Goal: Transaction & Acquisition: Purchase product/service

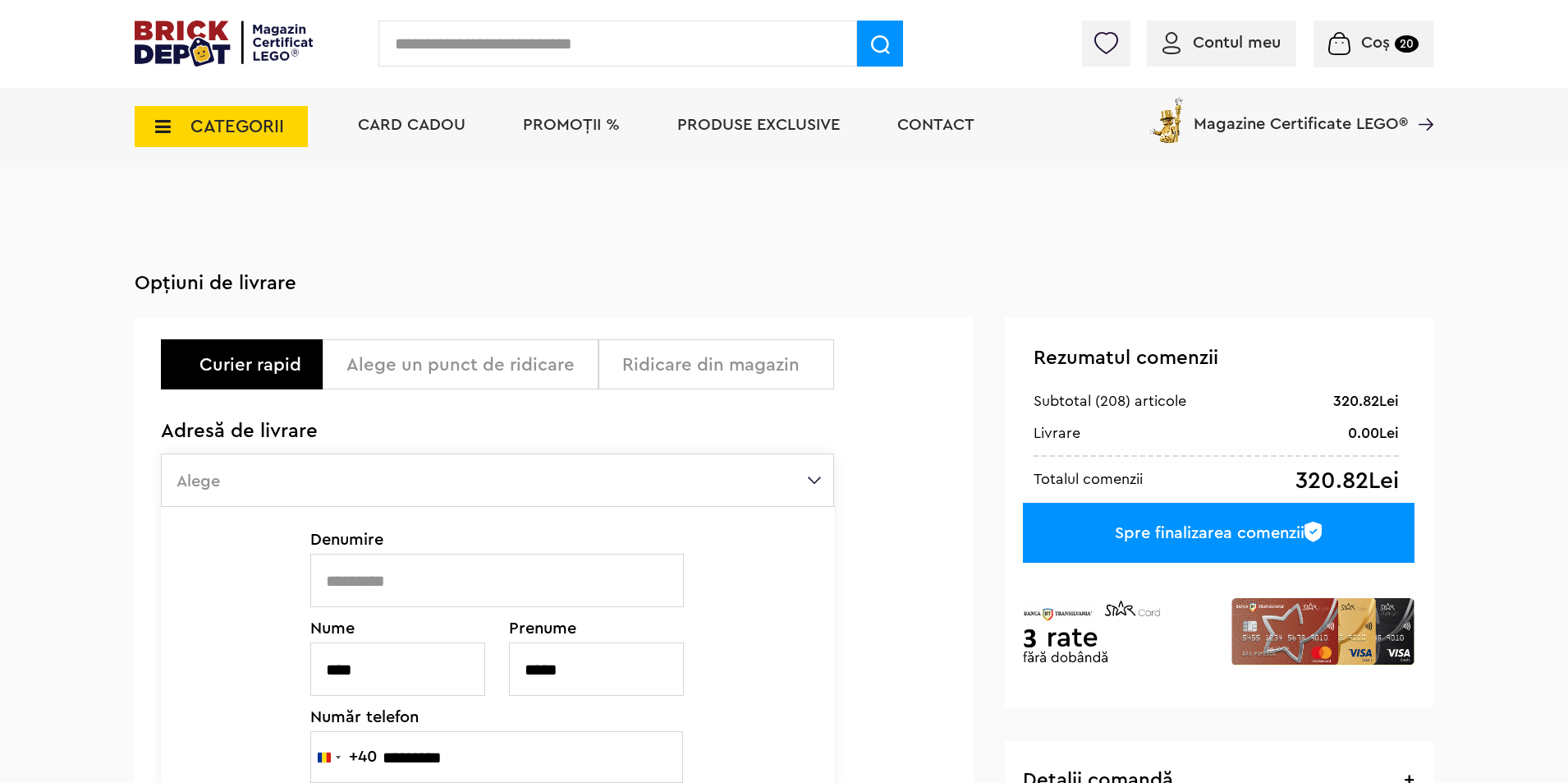
select select "**"
select select "****"
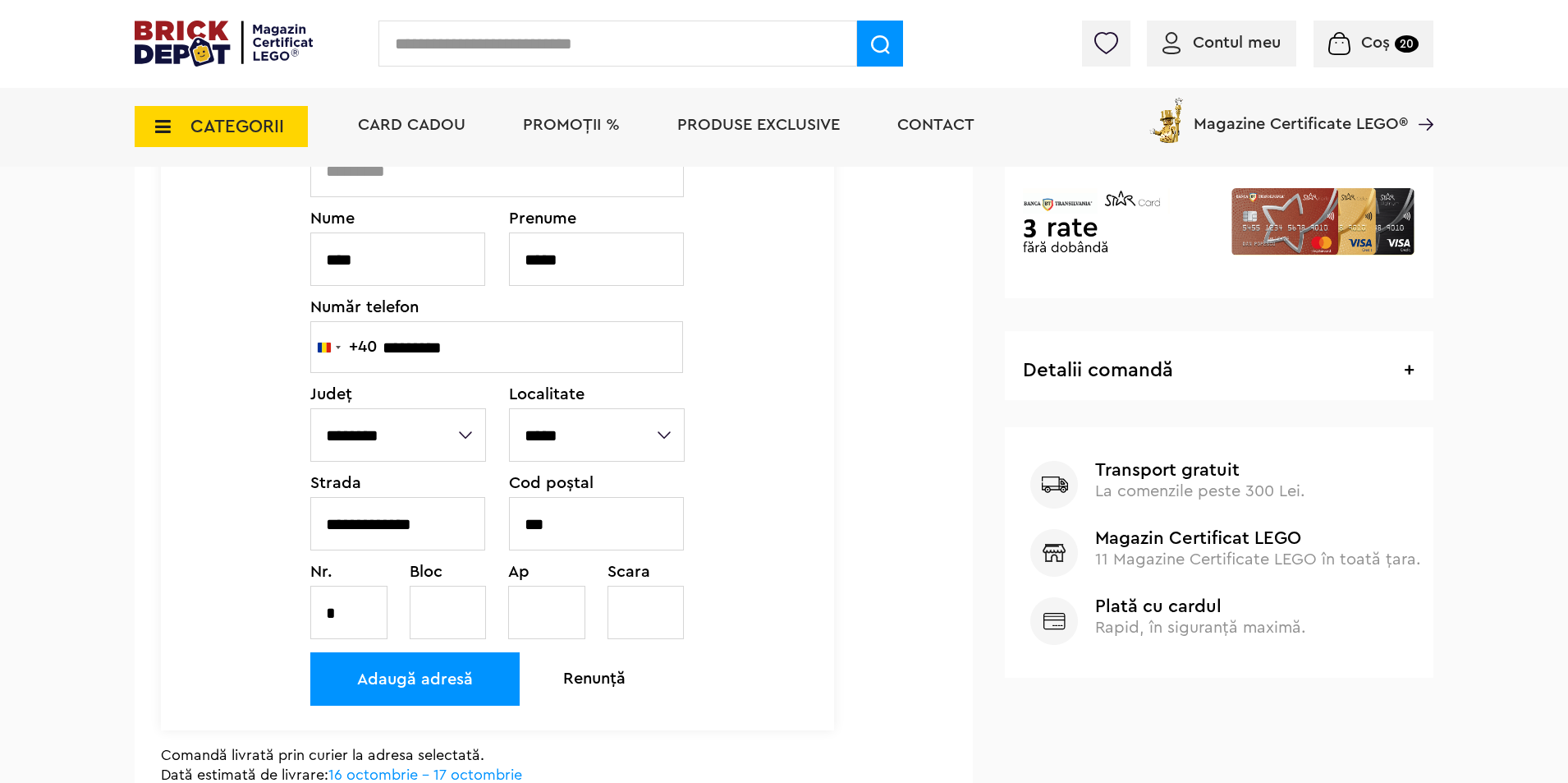
scroll to position [410, 0]
click at [591, 526] on input "***" at bounding box center [596, 523] width 175 height 53
click at [559, 518] on input "******" at bounding box center [596, 523] width 175 height 53
click at [603, 522] on input "*****" at bounding box center [596, 523] width 175 height 53
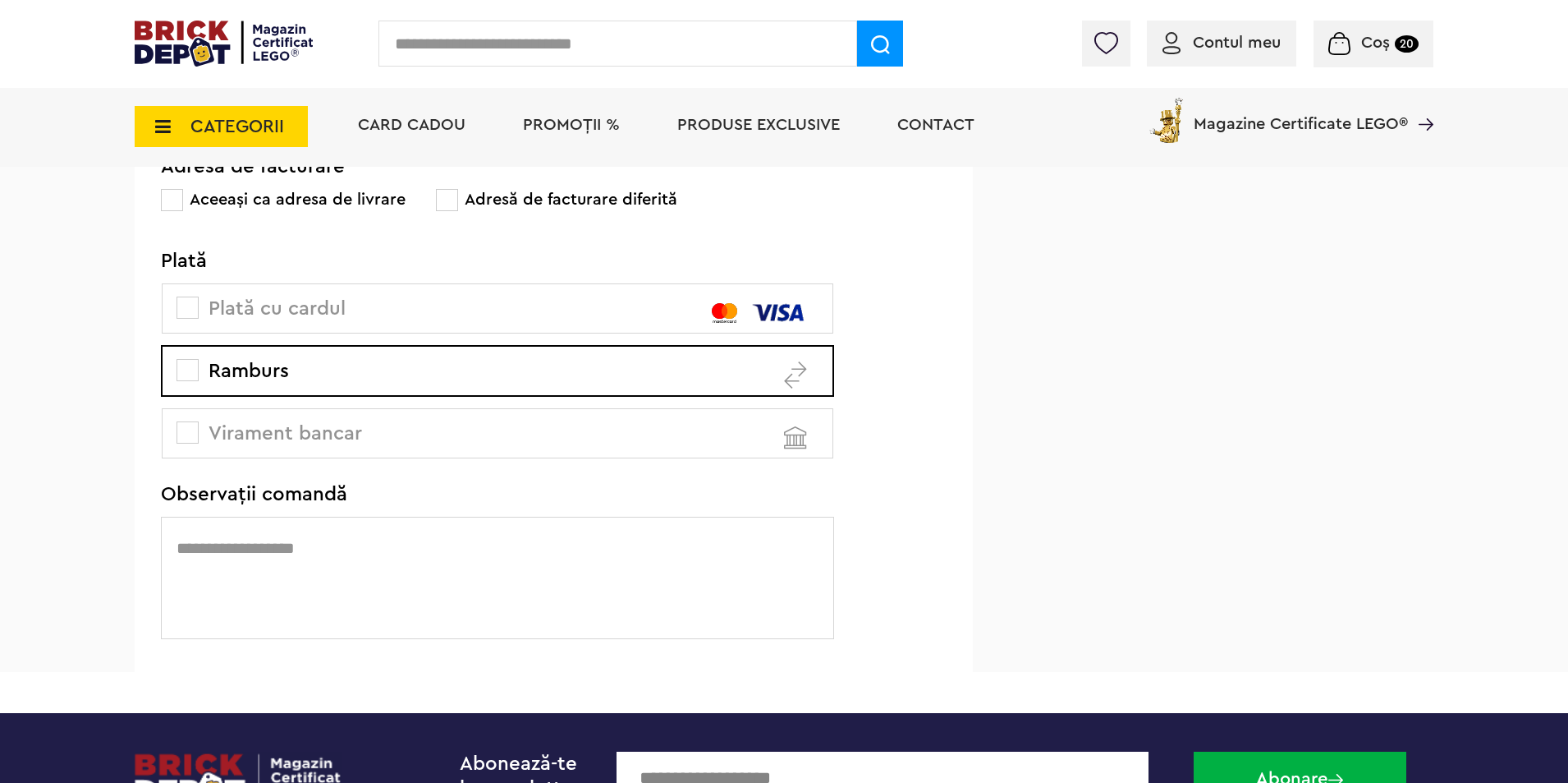
scroll to position [1068, 0]
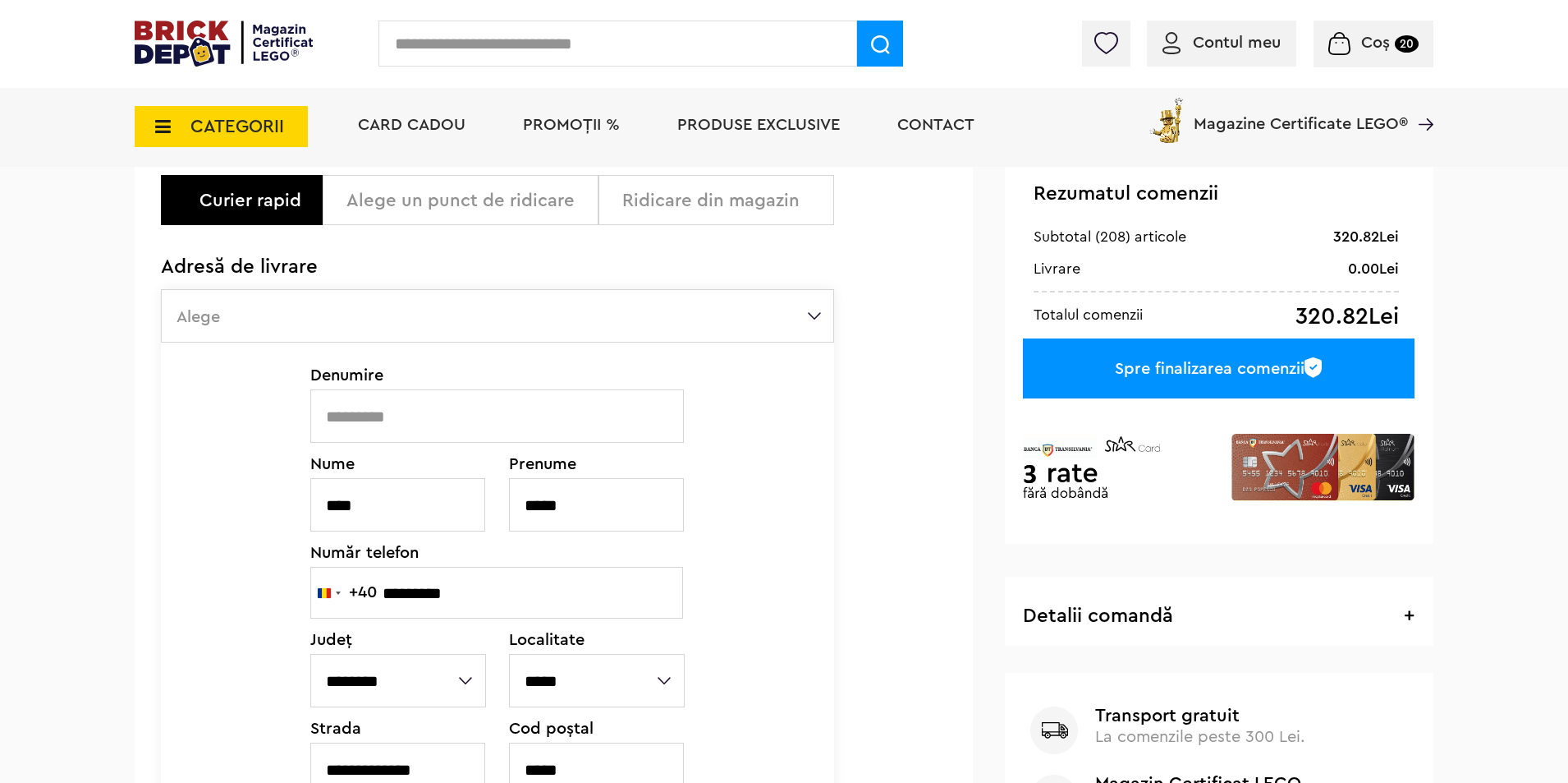
click at [1287, 347] on div "Spre finalizarea comenzii" at bounding box center [1218, 368] width 391 height 60
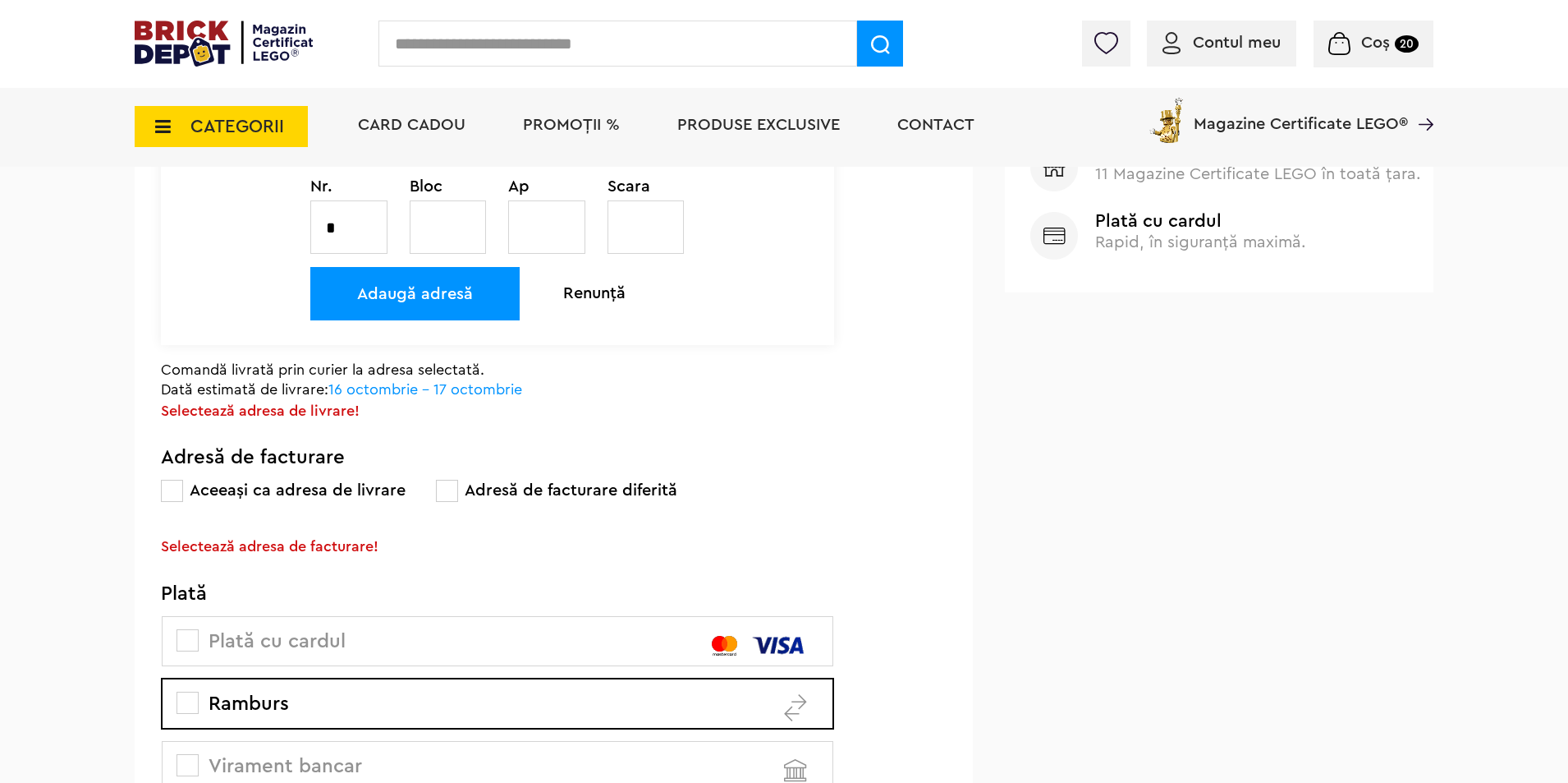
scroll to position [804, 0]
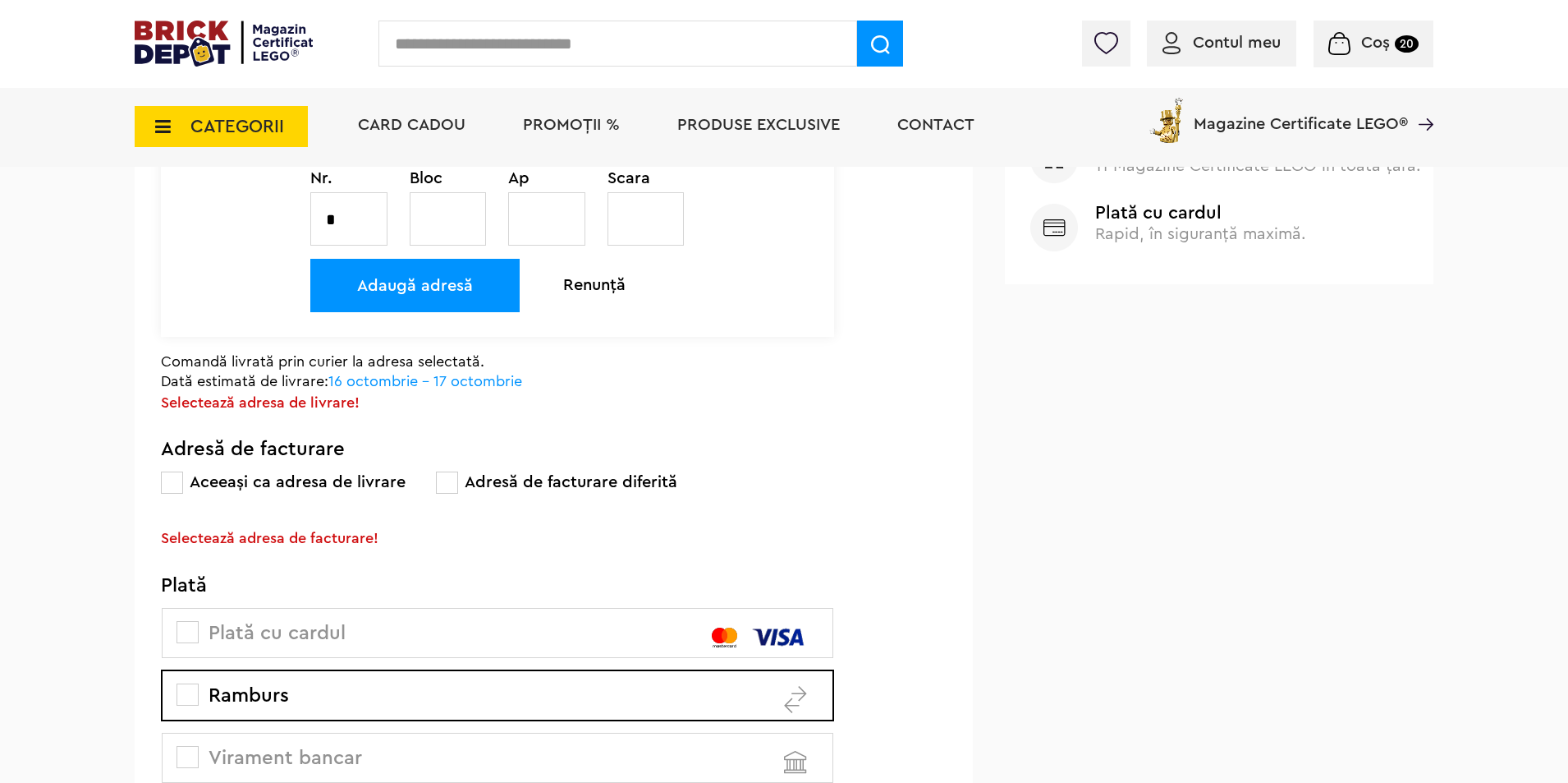
click at [191, 709] on label "Ramburs" at bounding box center [497, 695] width 672 height 50
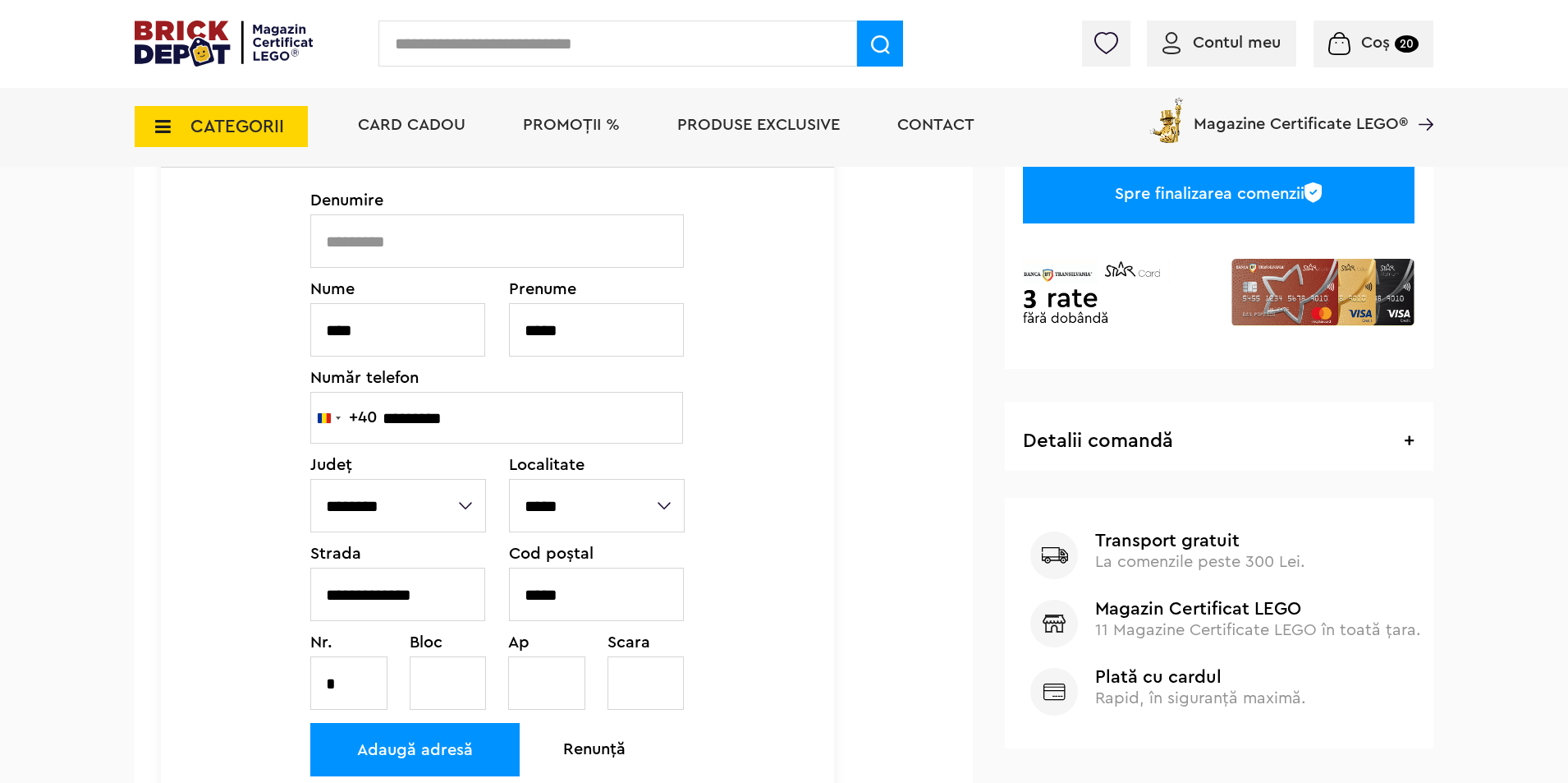
scroll to position [310, 0]
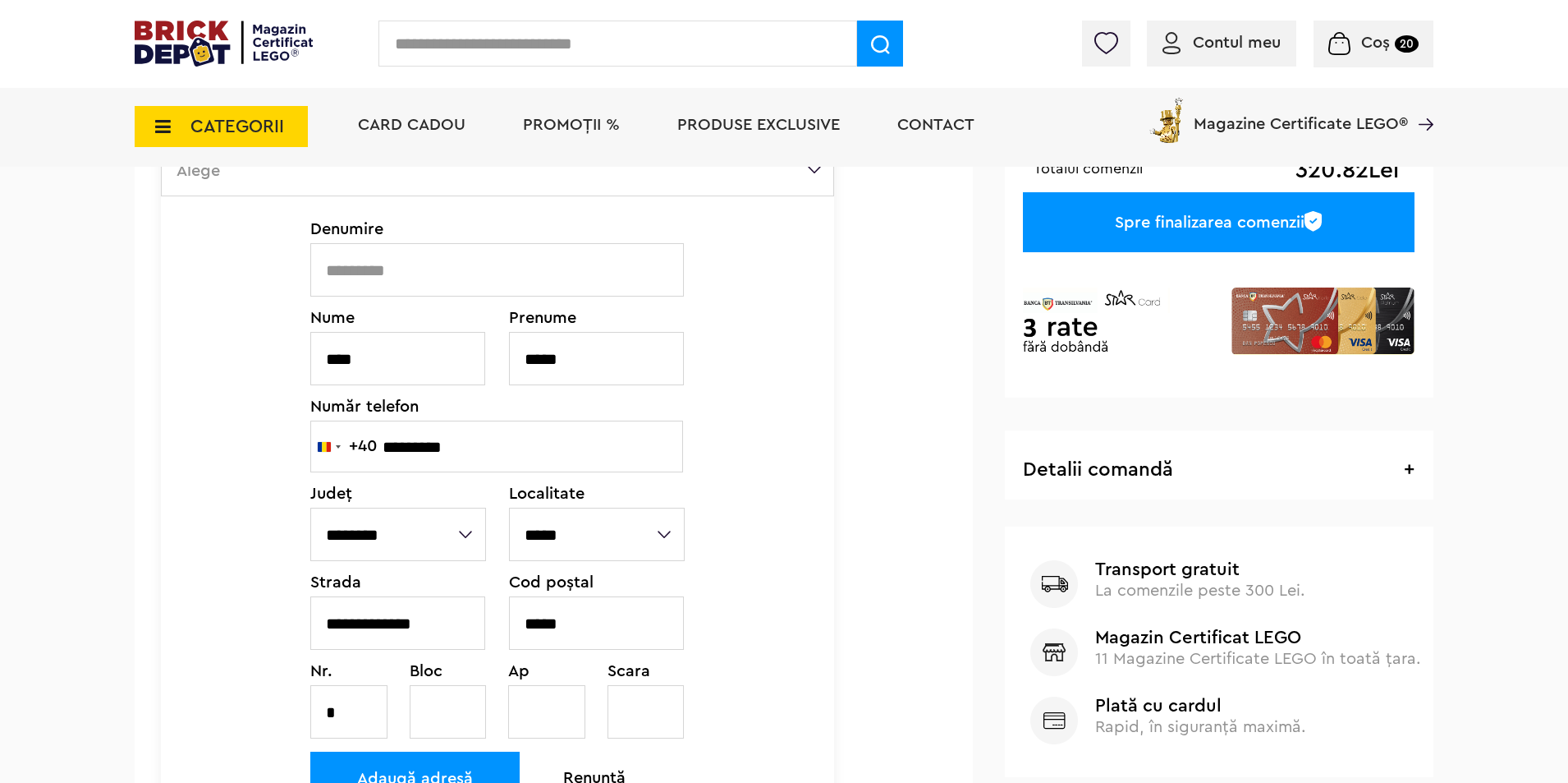
click at [370, 716] on input "*" at bounding box center [349, 711] width 78 height 53
click at [949, 440] on div "Curier rapid Alege un punct de ridicare Ridicare din magazin Alege un punct de …" at bounding box center [553, 748] width 838 height 1483
click at [560, 618] on input "*****" at bounding box center [596, 623] width 175 height 53
click at [549, 618] on input "*****" at bounding box center [596, 623] width 175 height 53
click at [579, 634] on input "******" at bounding box center [596, 623] width 175 height 53
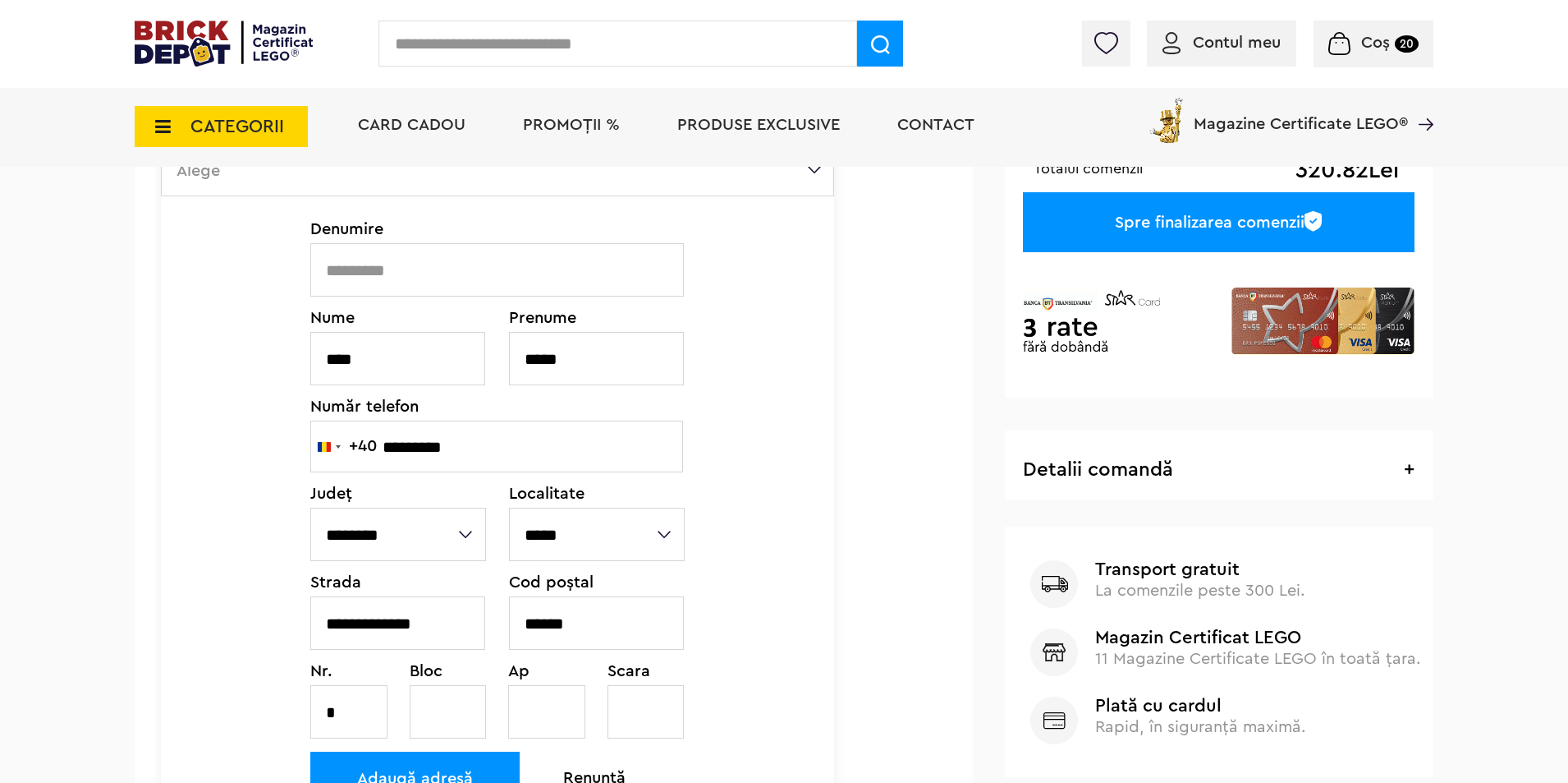
type input "******"
click at [1060, 203] on div "Spre finalizarea comenzii" at bounding box center [1218, 221] width 391 height 60
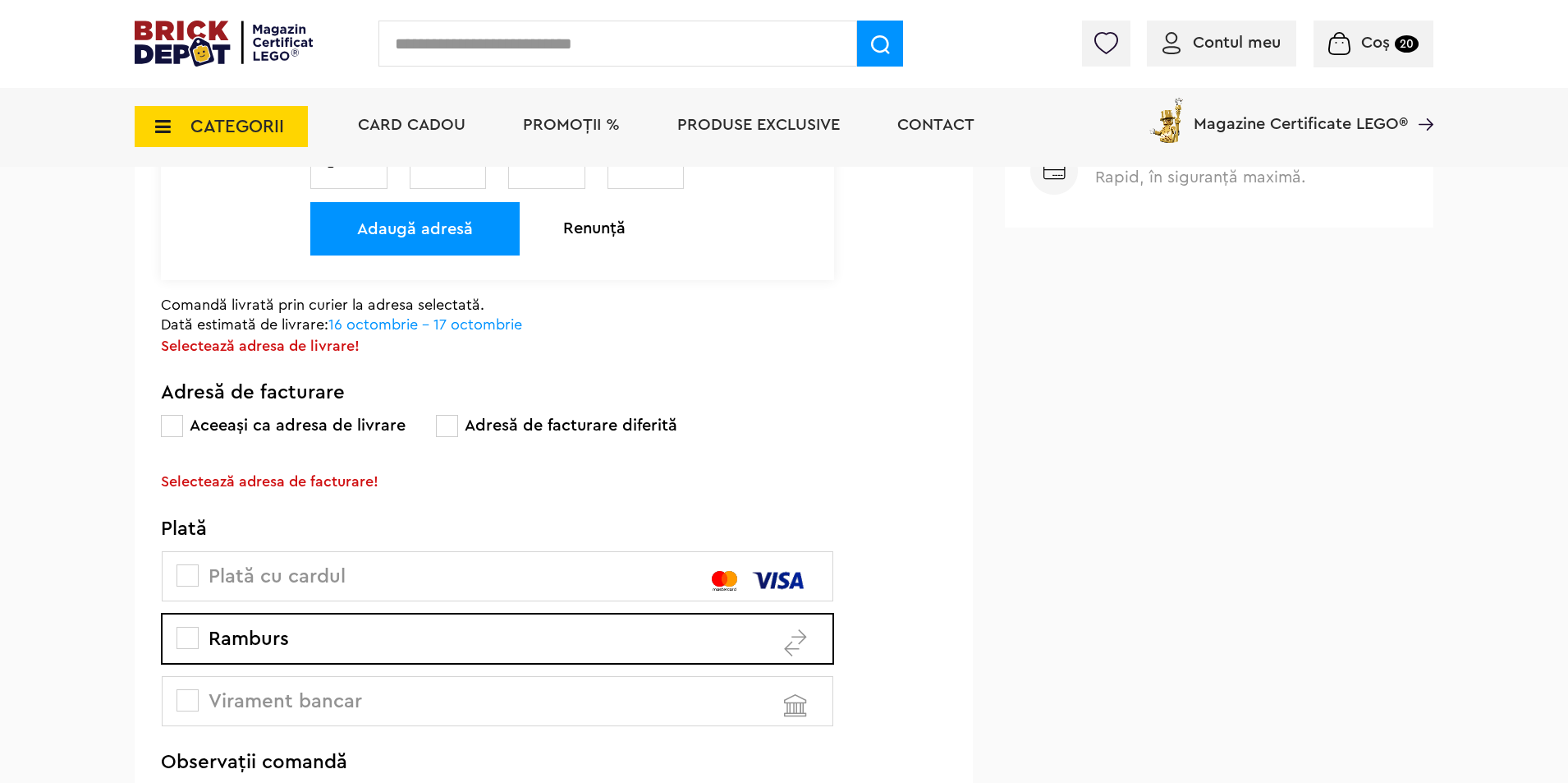
scroll to position [885, 0]
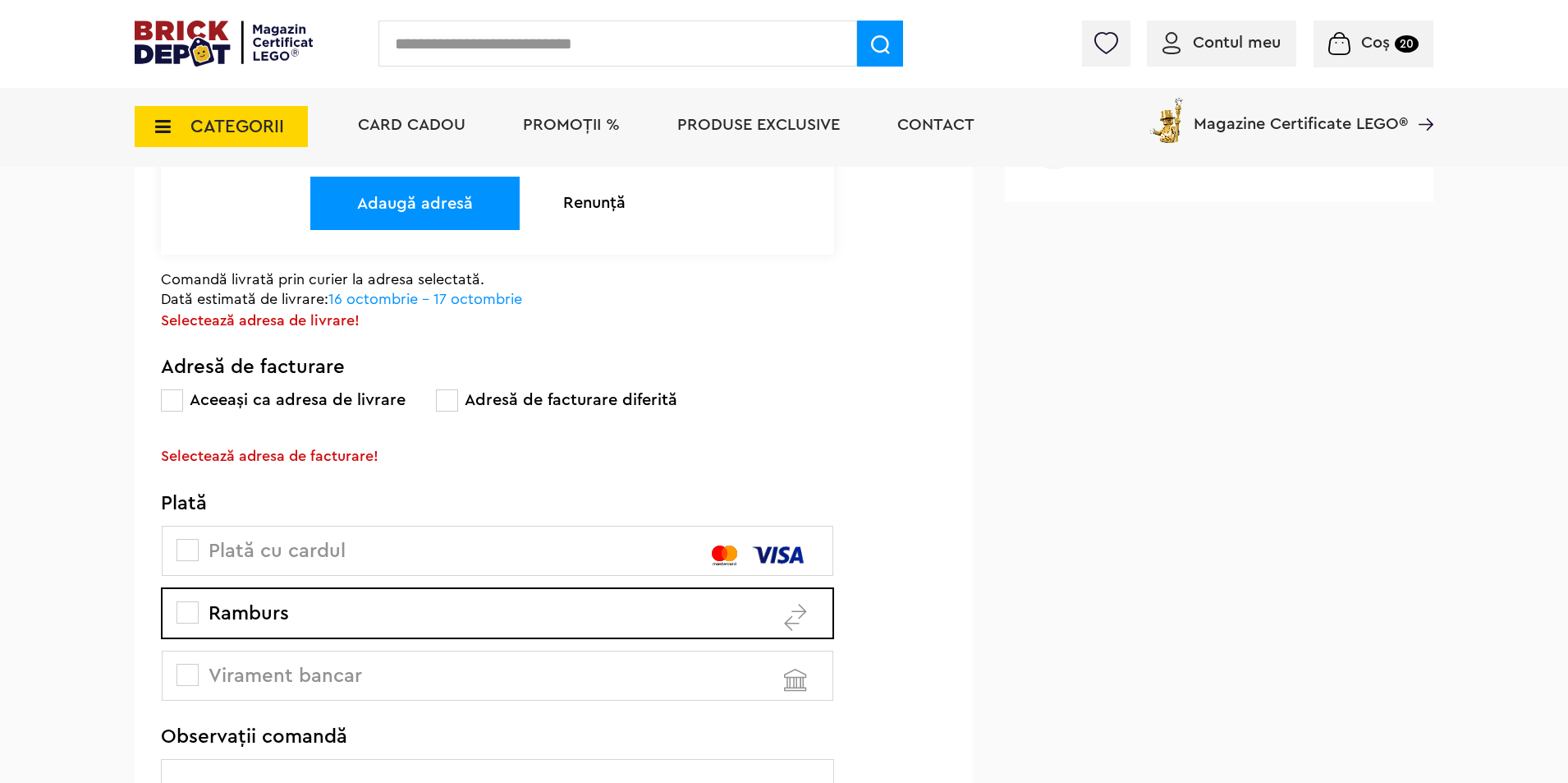
click at [199, 544] on span "Plată cu cardul" at bounding box center [262, 550] width 165 height 20
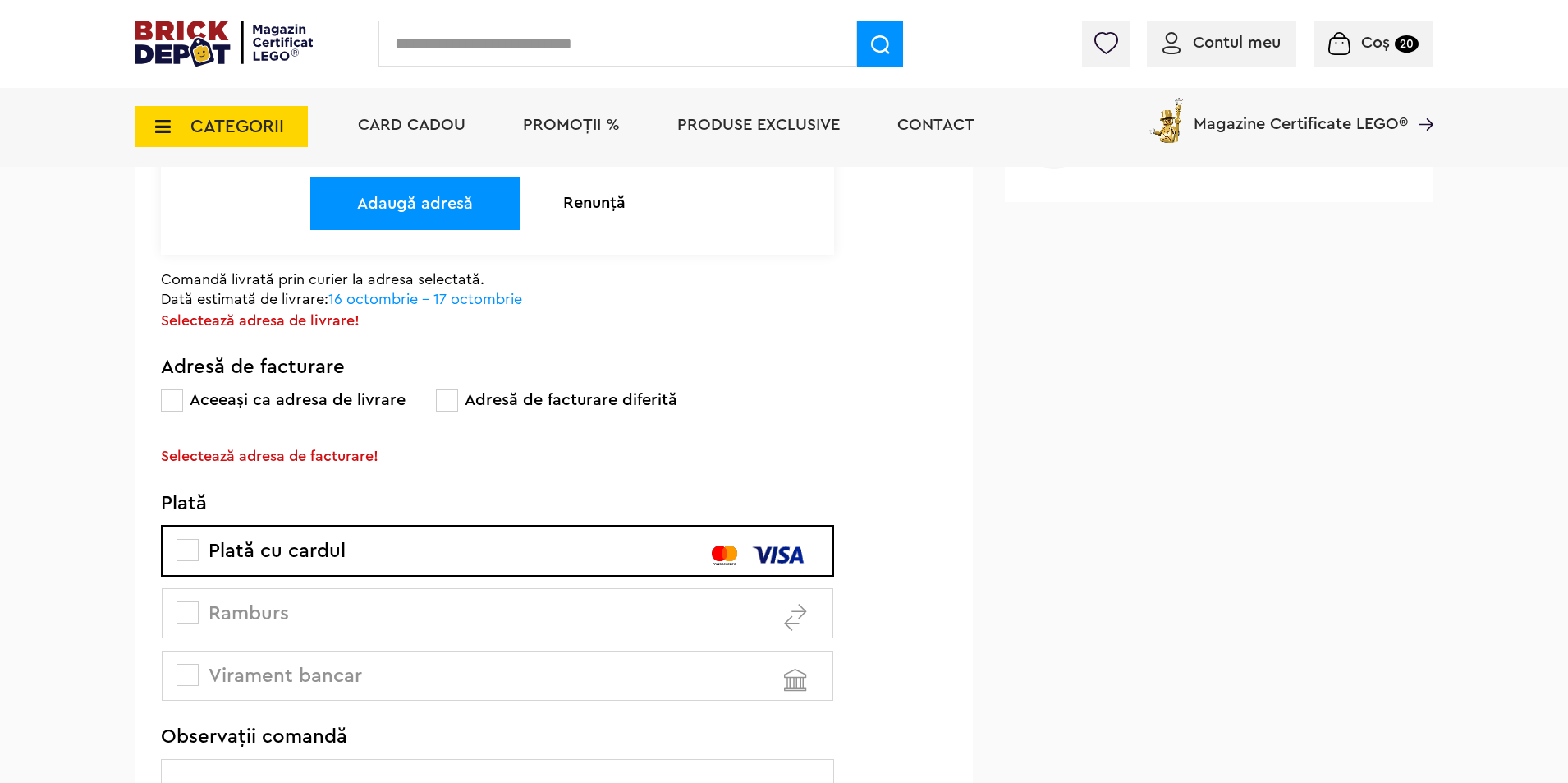
click at [204, 617] on span "Ramburs" at bounding box center [234, 613] width 110 height 20
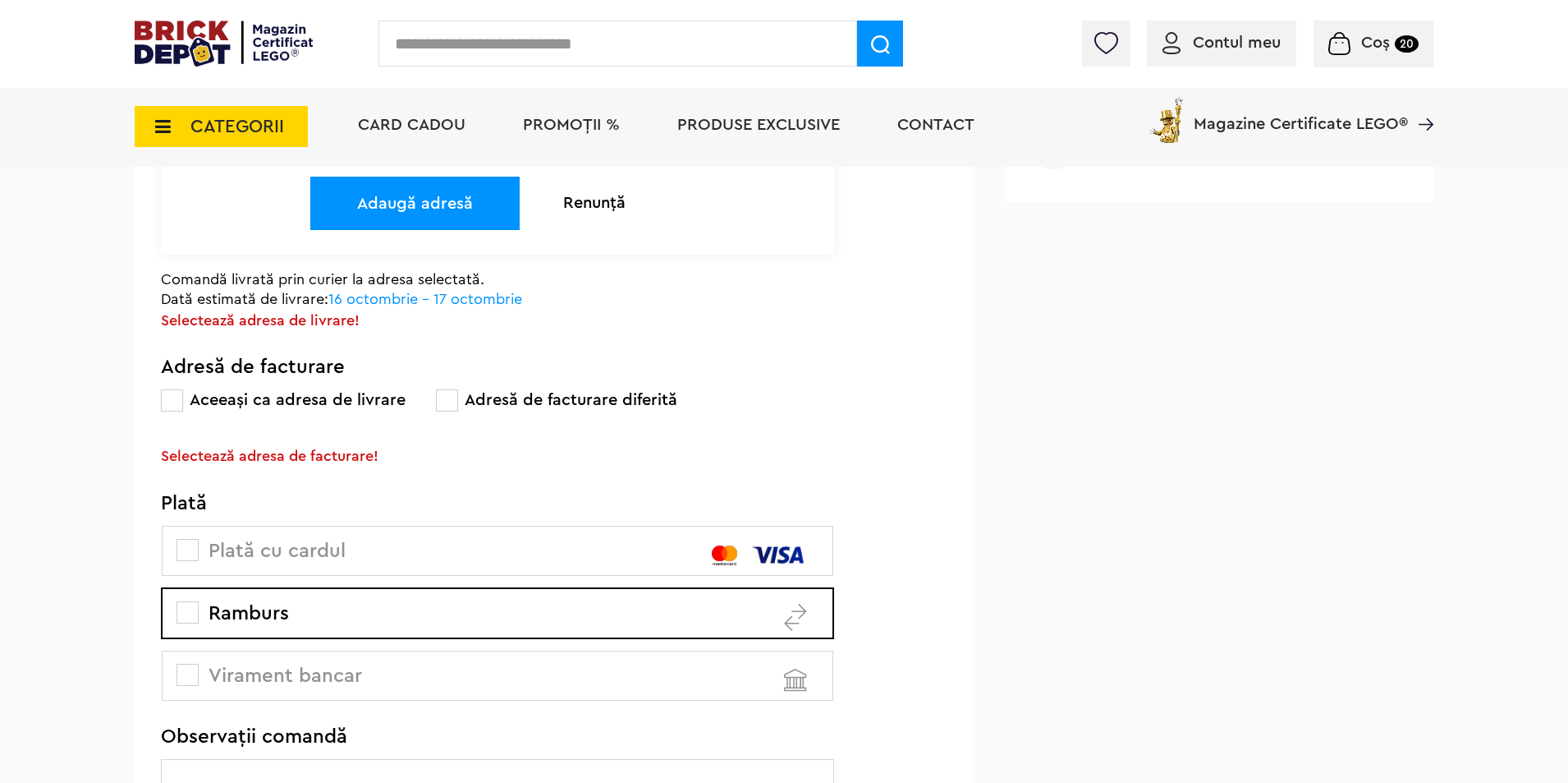
click at [209, 650] on div "Plată cu cardul Ramburs Virament bancar" at bounding box center [497, 613] width 673 height 175
click at [209, 671] on span "Virament bancar" at bounding box center [270, 675] width 182 height 20
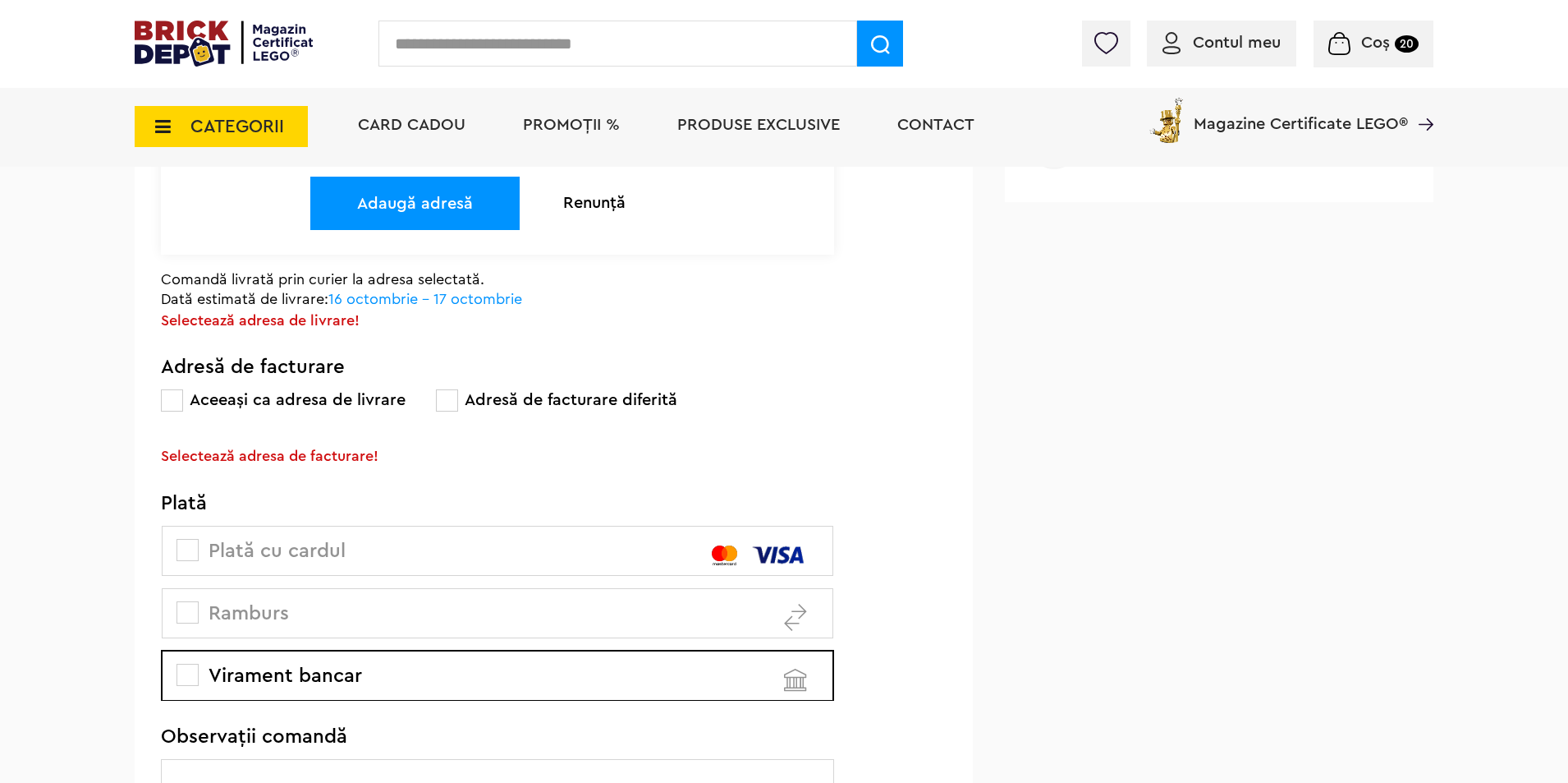
click at [227, 622] on span "Ramburs" at bounding box center [234, 613] width 110 height 20
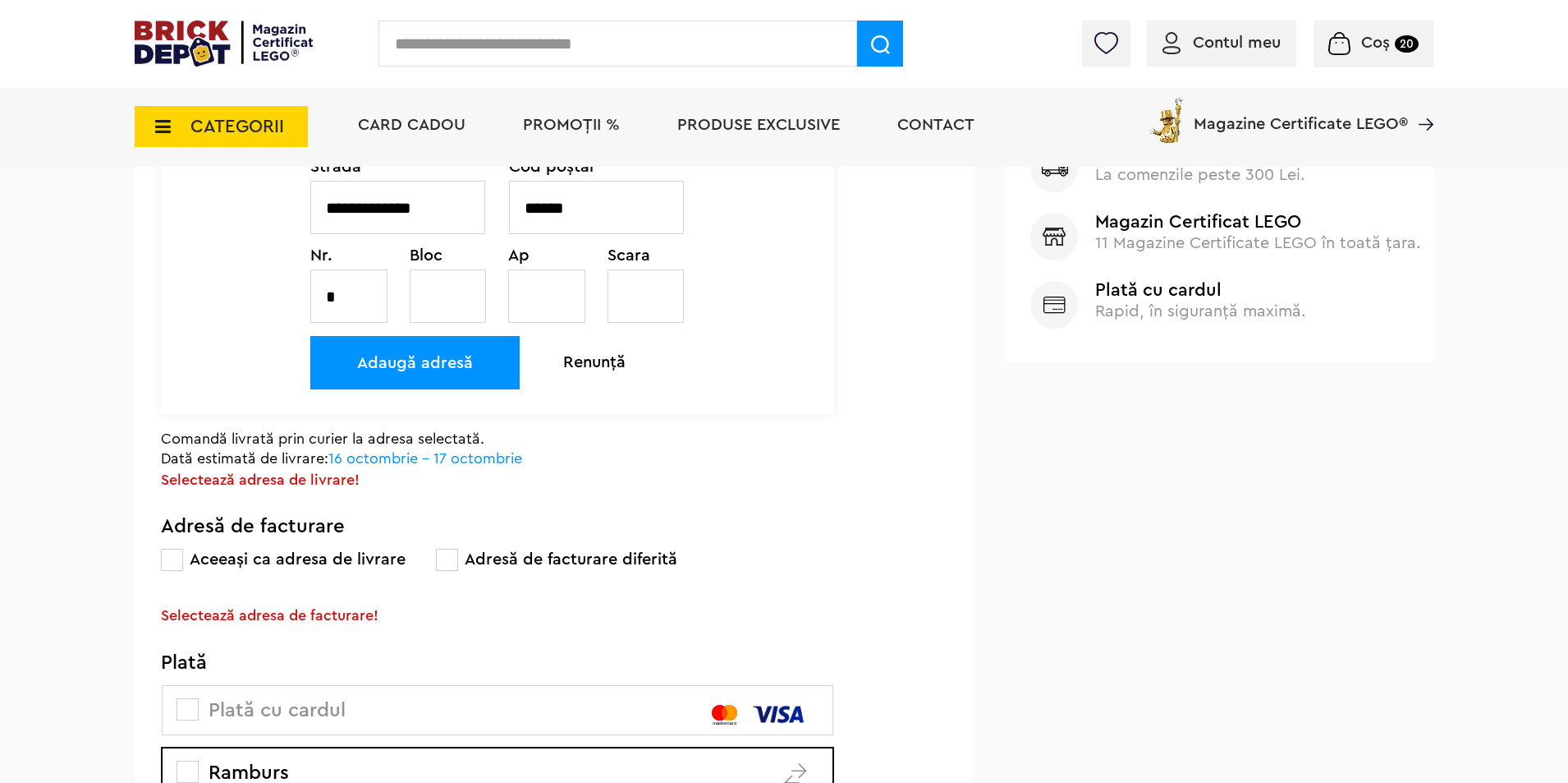
scroll to position [557, 0]
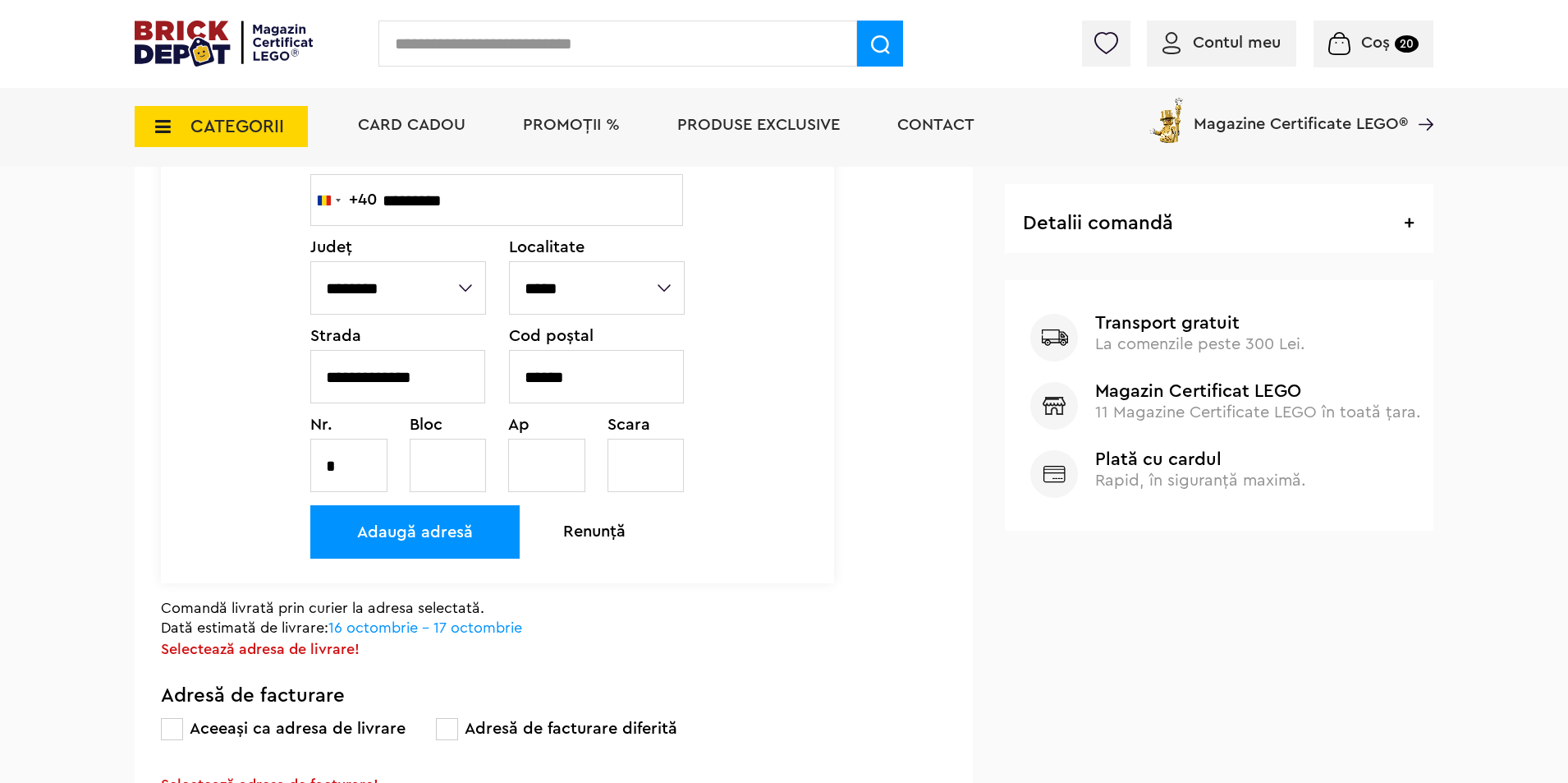
click at [444, 476] on input "text" at bounding box center [448, 465] width 78 height 53
click at [541, 467] on input "text" at bounding box center [547, 465] width 78 height 53
click at [674, 437] on div "Scara" at bounding box center [646, 454] width 78 height 76
click at [657, 474] on input "text" at bounding box center [646, 465] width 78 height 53
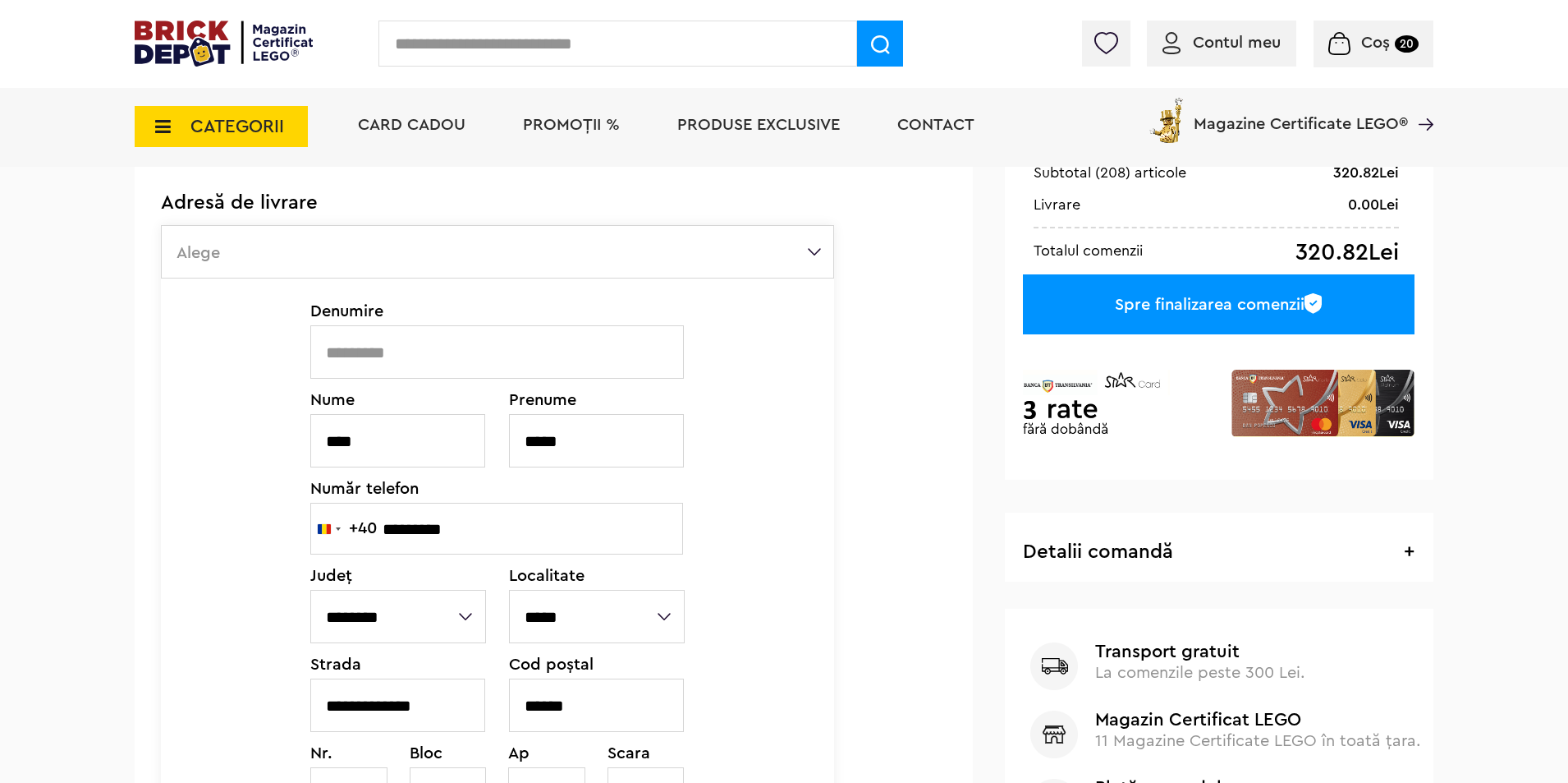
click at [1146, 311] on div "Spre finalizarea comenzii" at bounding box center [1218, 304] width 391 height 60
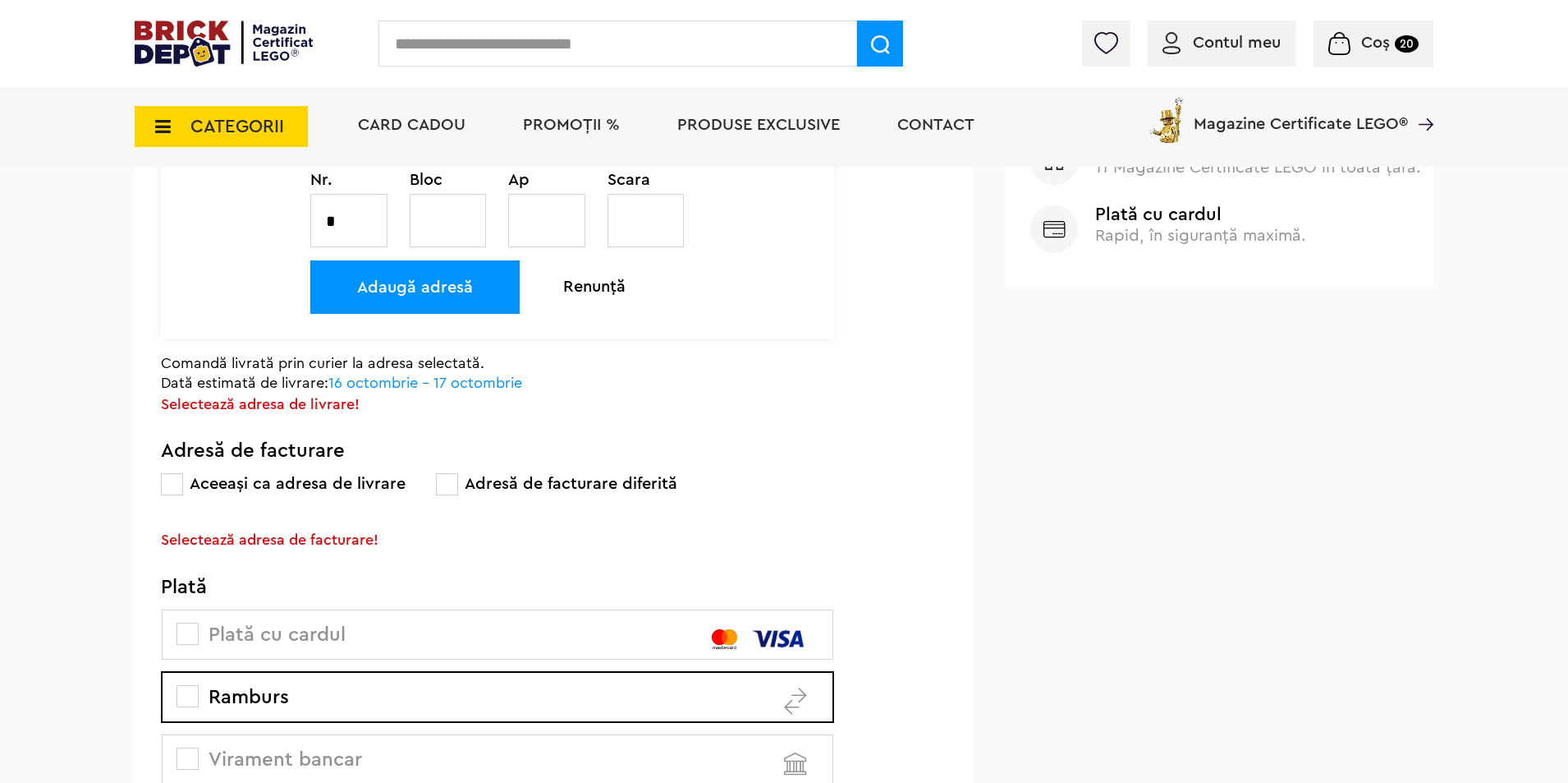
scroll to position [804, 0]
drag, startPoint x: 161, startPoint y: 542, endPoint x: 384, endPoint y: 548, distance: 223.1
click at [392, 550] on form "Curier rapid Alege un punct de ridicare Ridicare din magazin Alege un punct de …" at bounding box center [492, 188] width 717 height 1349
click at [348, 529] on p "Selectează adresa de facturare!" at bounding box center [497, 536] width 673 height 19
click at [347, 529] on p "Selectează adresa de facturare!" at bounding box center [497, 536] width 673 height 19
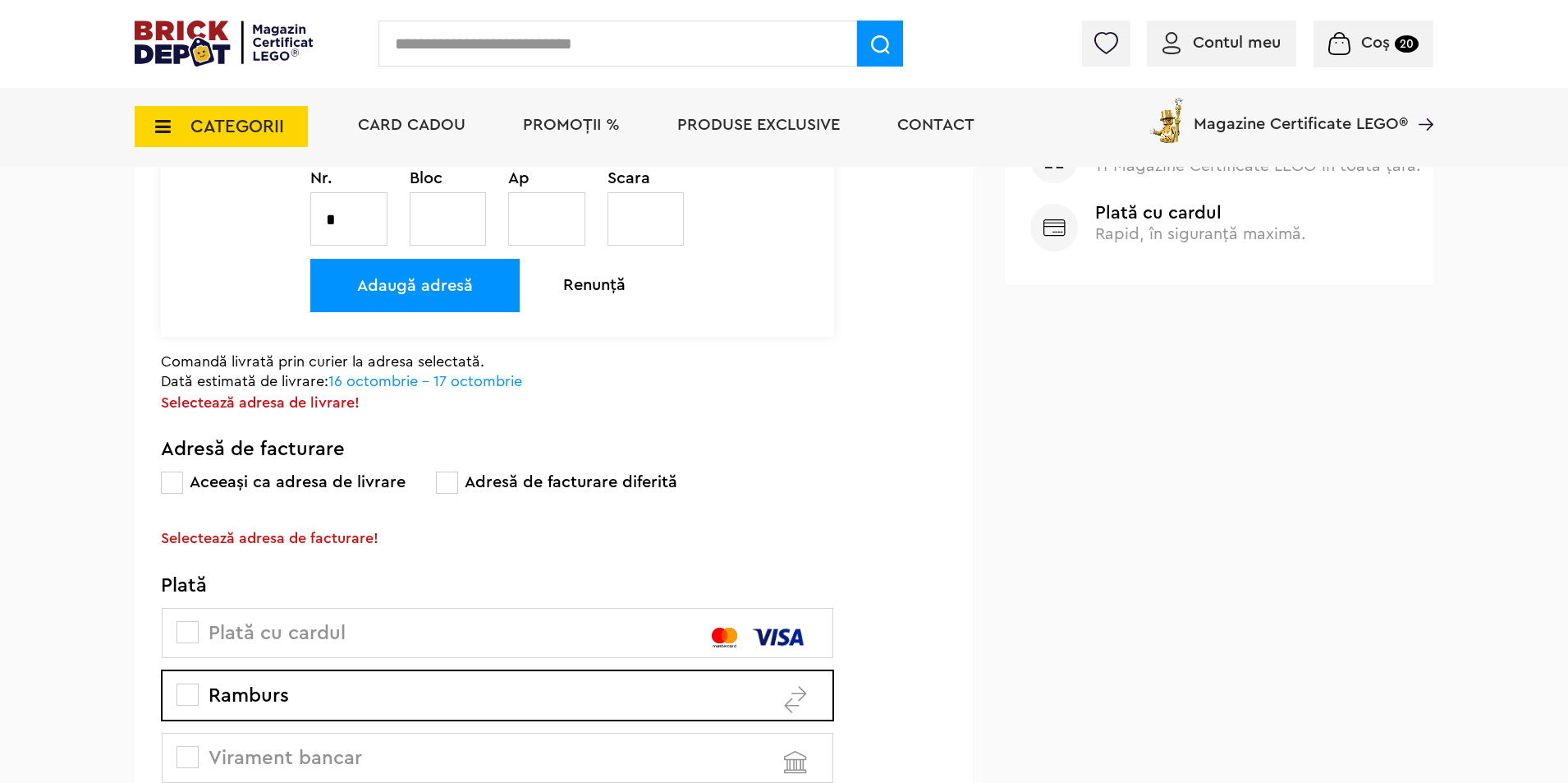
click at [223, 705] on span "Ramburs" at bounding box center [234, 695] width 110 height 20
click at [440, 474] on span at bounding box center [446, 482] width 22 height 22
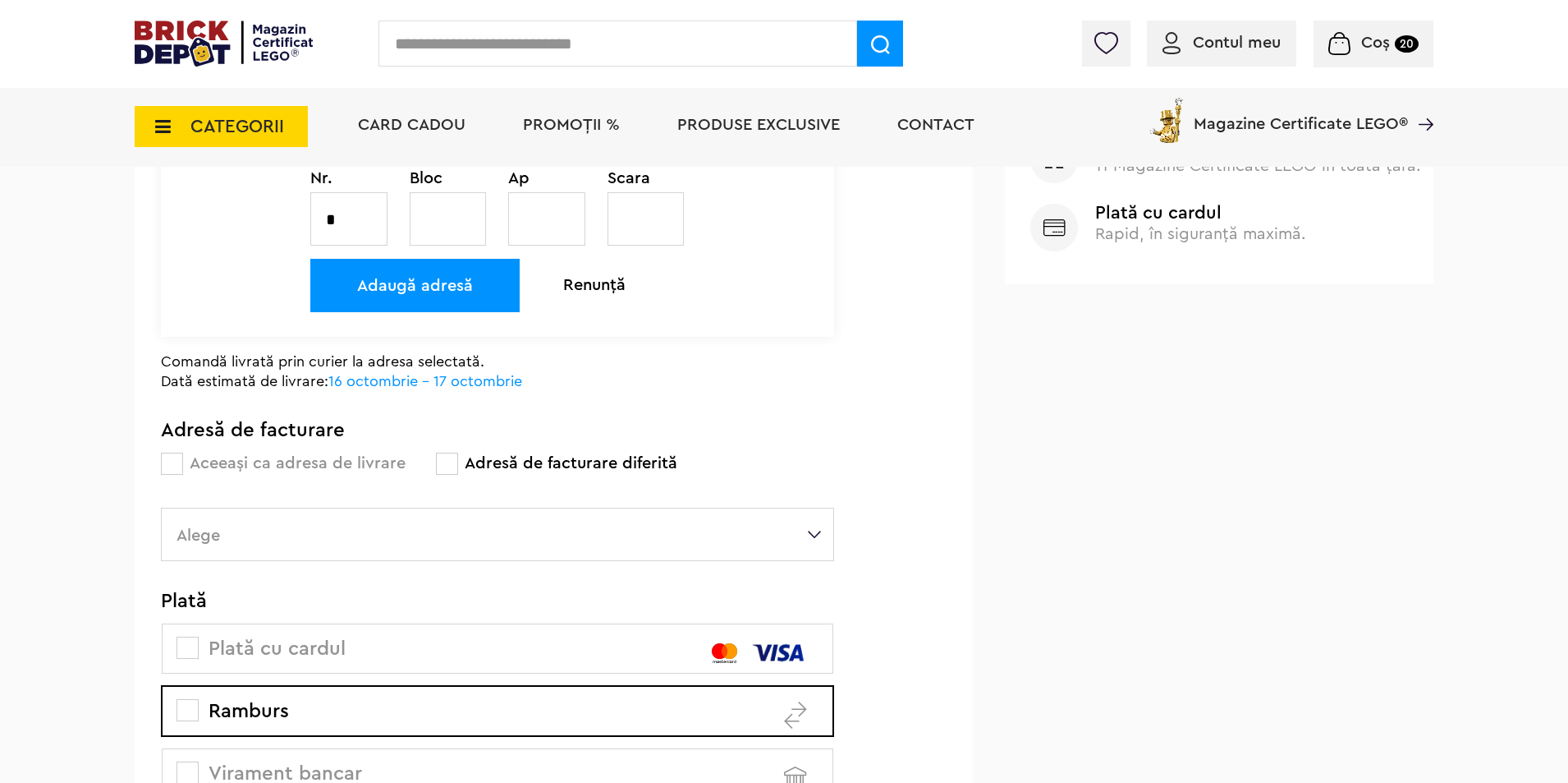
click at [160, 466] on form "Curier rapid Alege un punct de ridicare Ridicare din magazin Alege un punct de …" at bounding box center [492, 197] width 717 height 1366
click at [165, 463] on span at bounding box center [171, 463] width 22 height 22
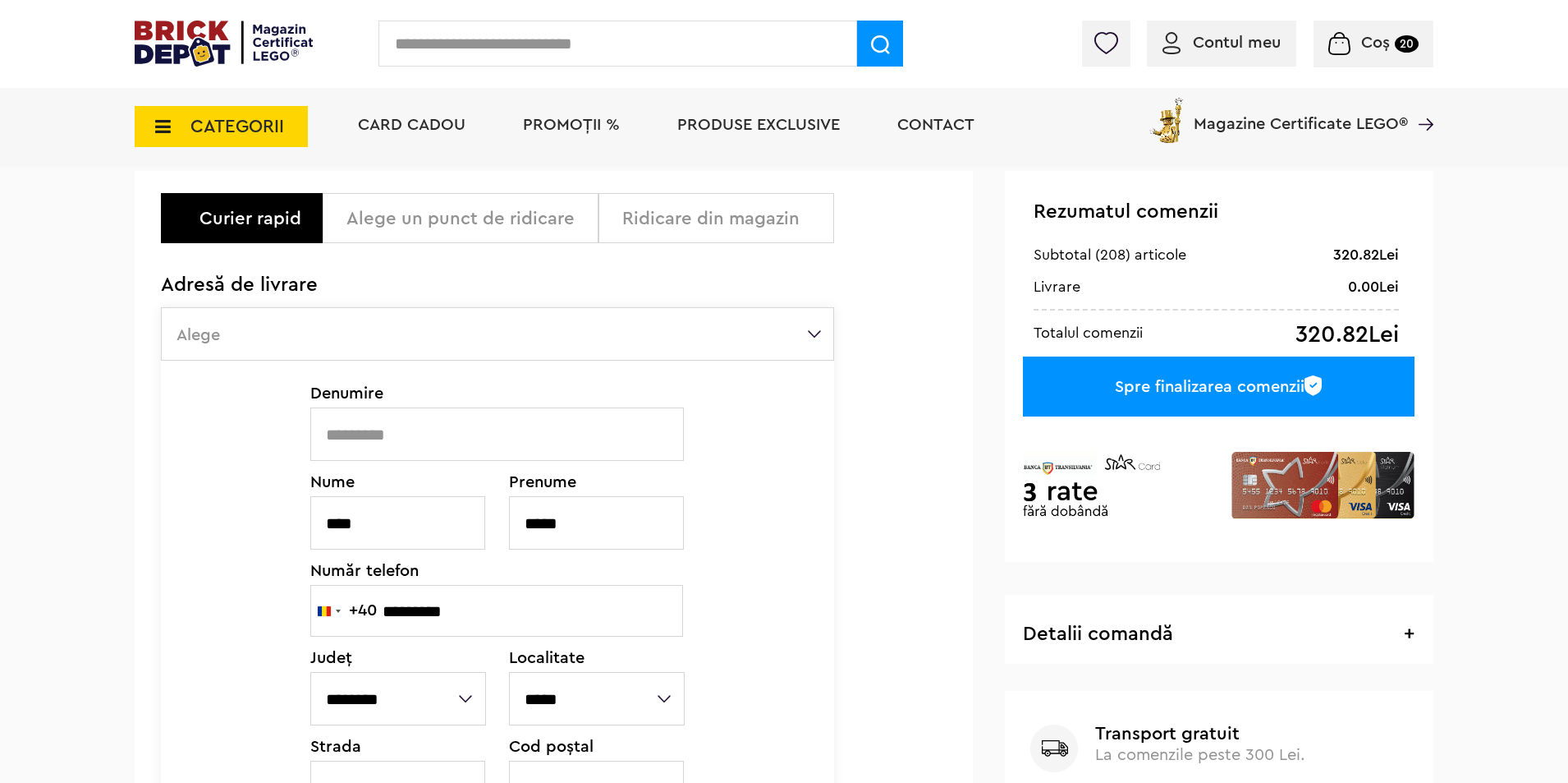
click at [1146, 396] on div "Spre finalizarea comenzii" at bounding box center [1218, 386] width 391 height 60
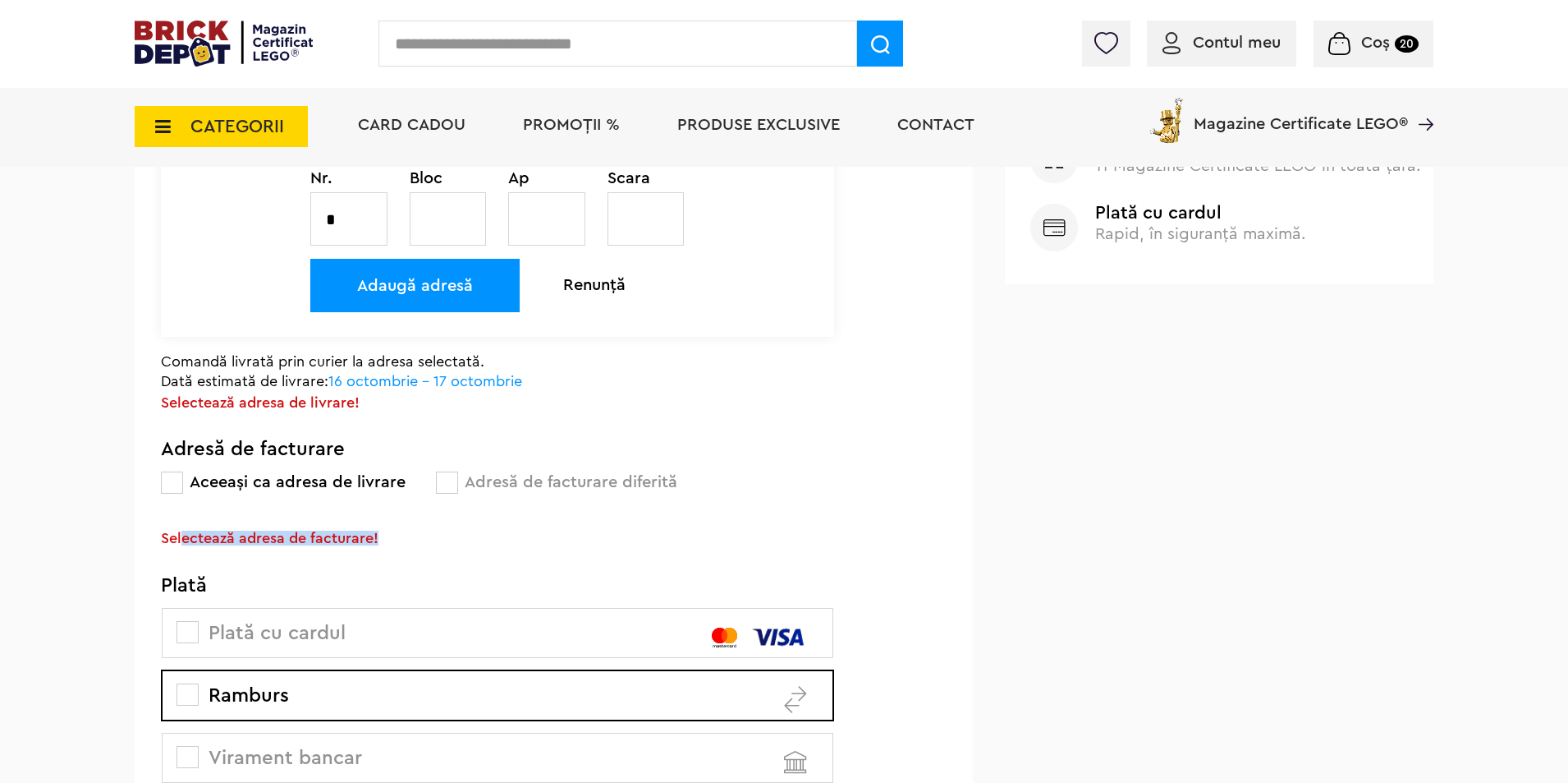
drag, startPoint x: 181, startPoint y: 535, endPoint x: 402, endPoint y: 544, distance: 221.2
click at [402, 544] on p "Selectează adresa de facturare!" at bounding box center [497, 536] width 673 height 19
click at [165, 538] on p "Selectează adresa de facturare!" at bounding box center [497, 536] width 673 height 19
drag, startPoint x: 170, startPoint y: 538, endPoint x: 599, endPoint y: 517, distance: 429.5
click at [599, 517] on div "Aceeași ca adresa de livrare Adresă de facturare diferită Selectează adresa de …" at bounding box center [497, 509] width 673 height 74
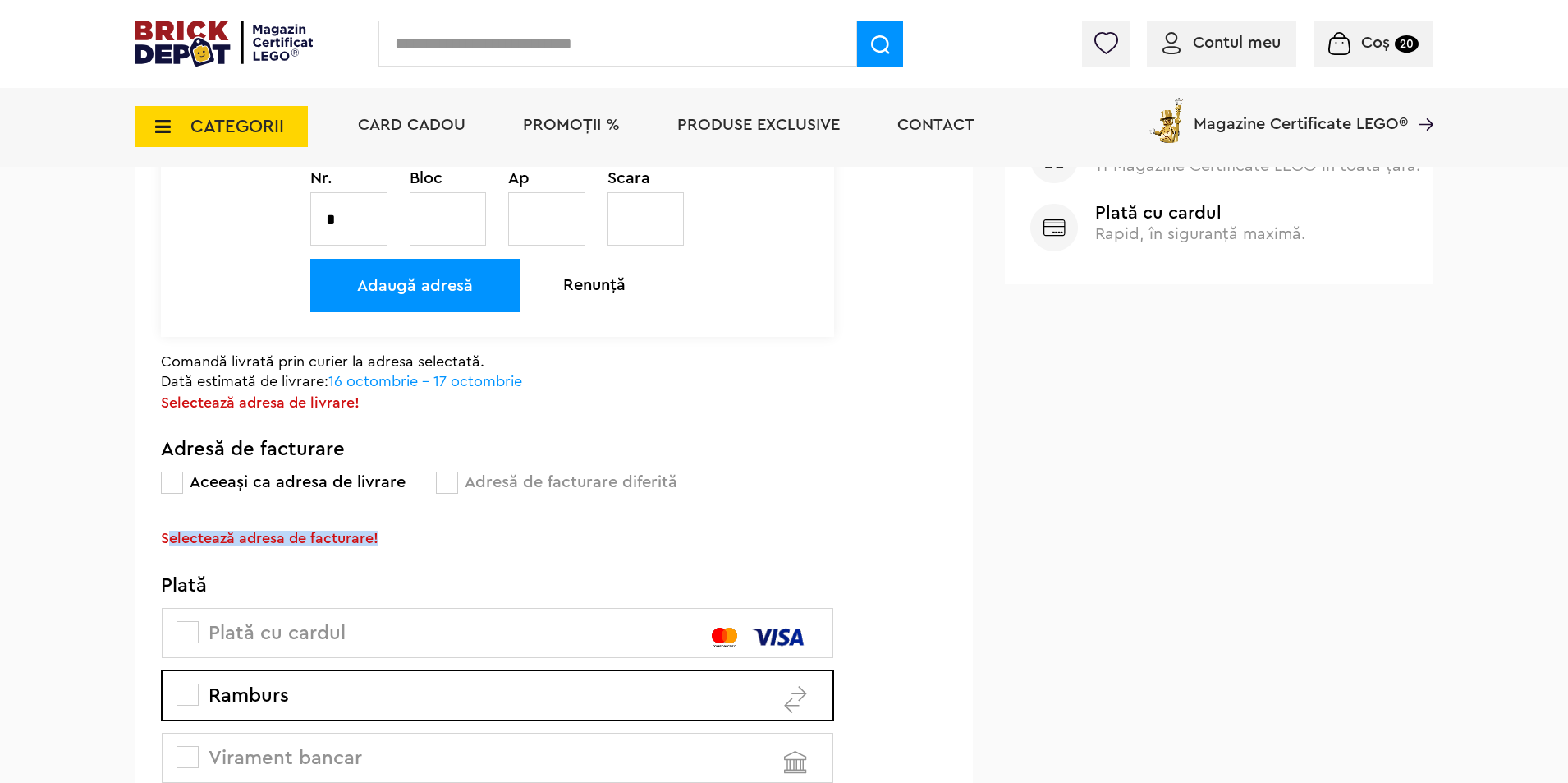
click at [373, 529] on p "Selectează adresa de facturare!" at bounding box center [497, 536] width 673 height 19
click at [357, 548] on div "Curier rapid Alege un punct de ridicare Ridicare din magazin Alege un punct de …" at bounding box center [497, 182] width 673 height 1293
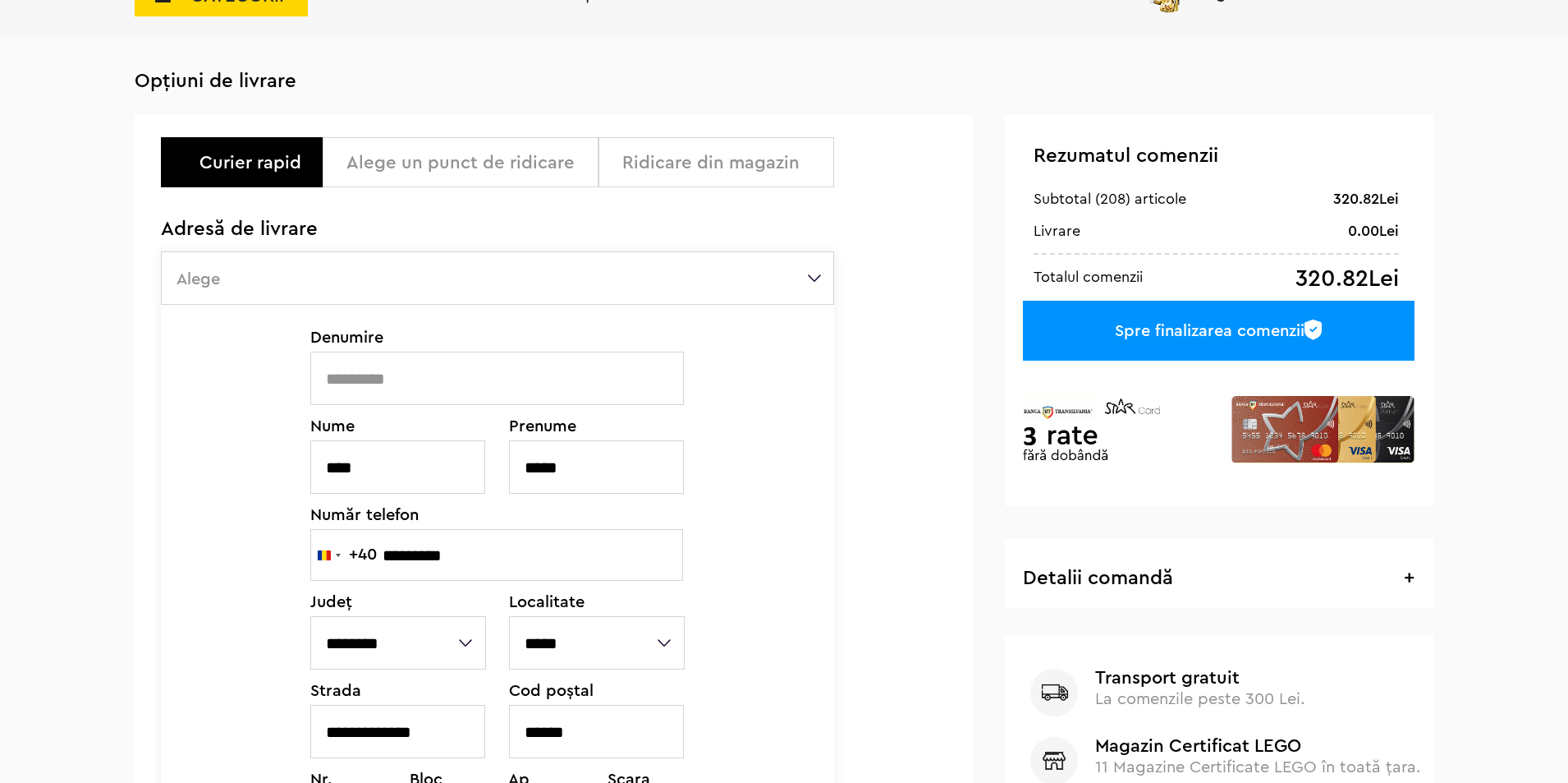
scroll to position [0, 0]
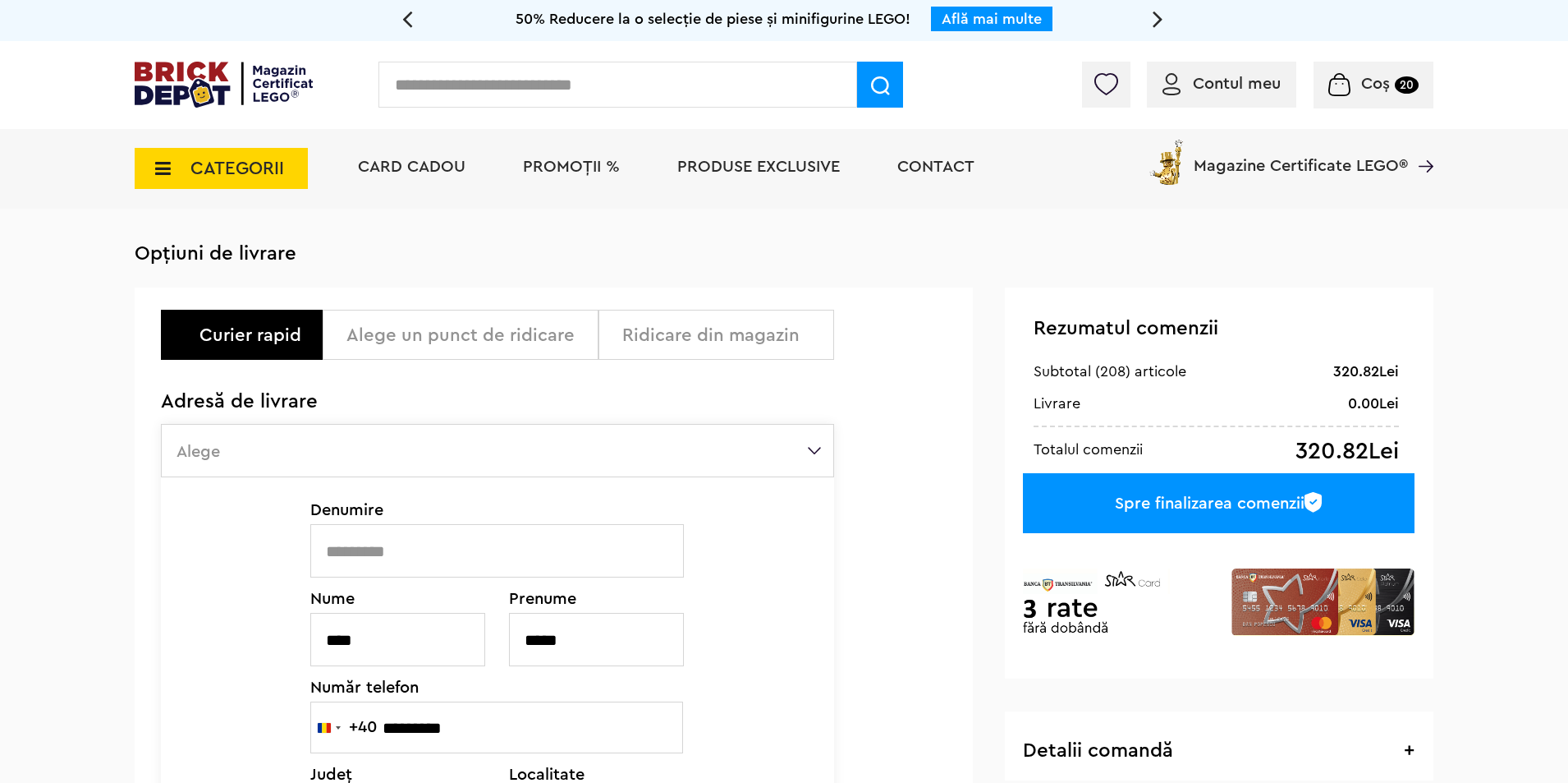
click at [811, 448] on label "Alege" at bounding box center [497, 450] width 673 height 53
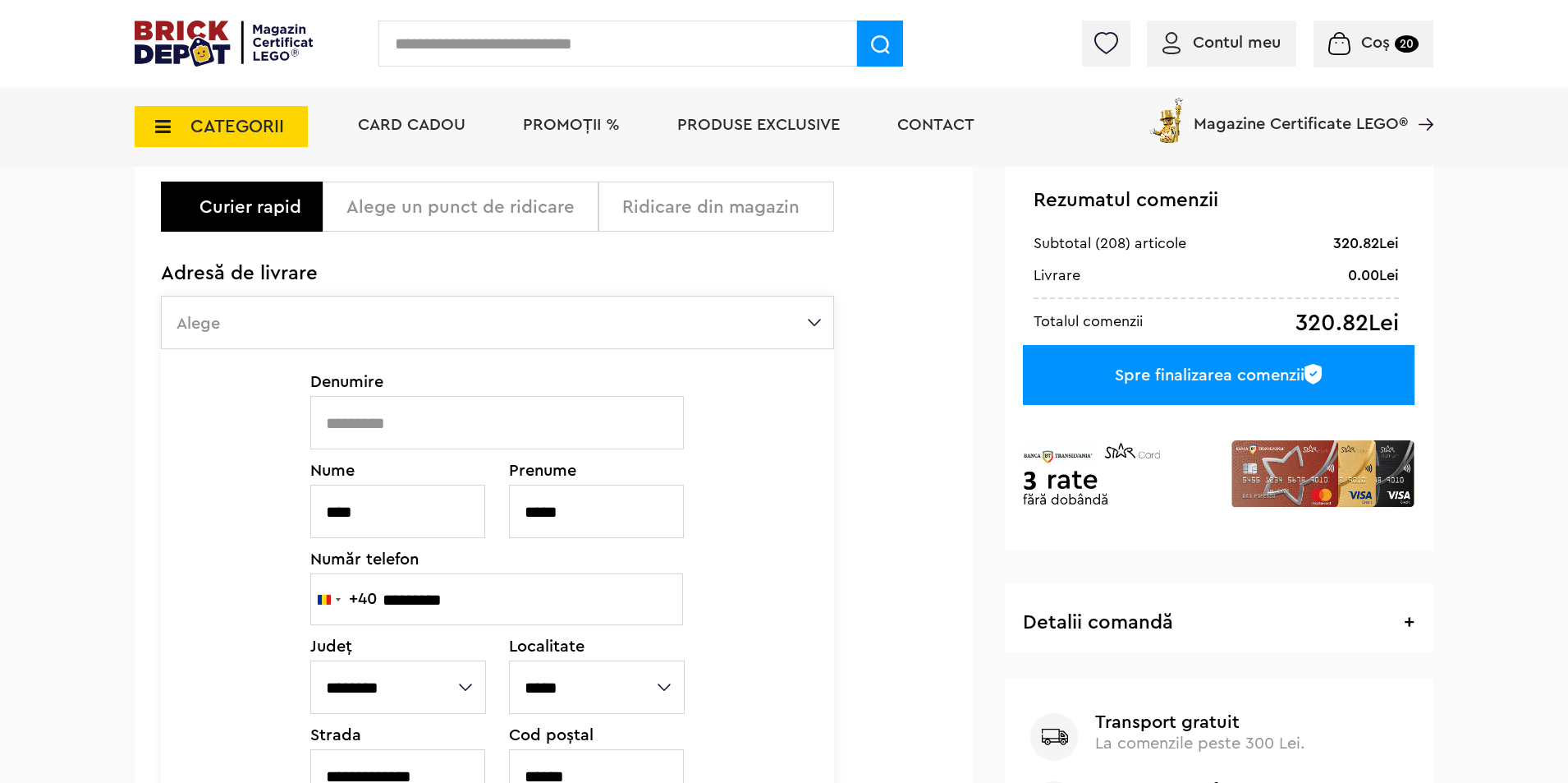
scroll to position [247, 0]
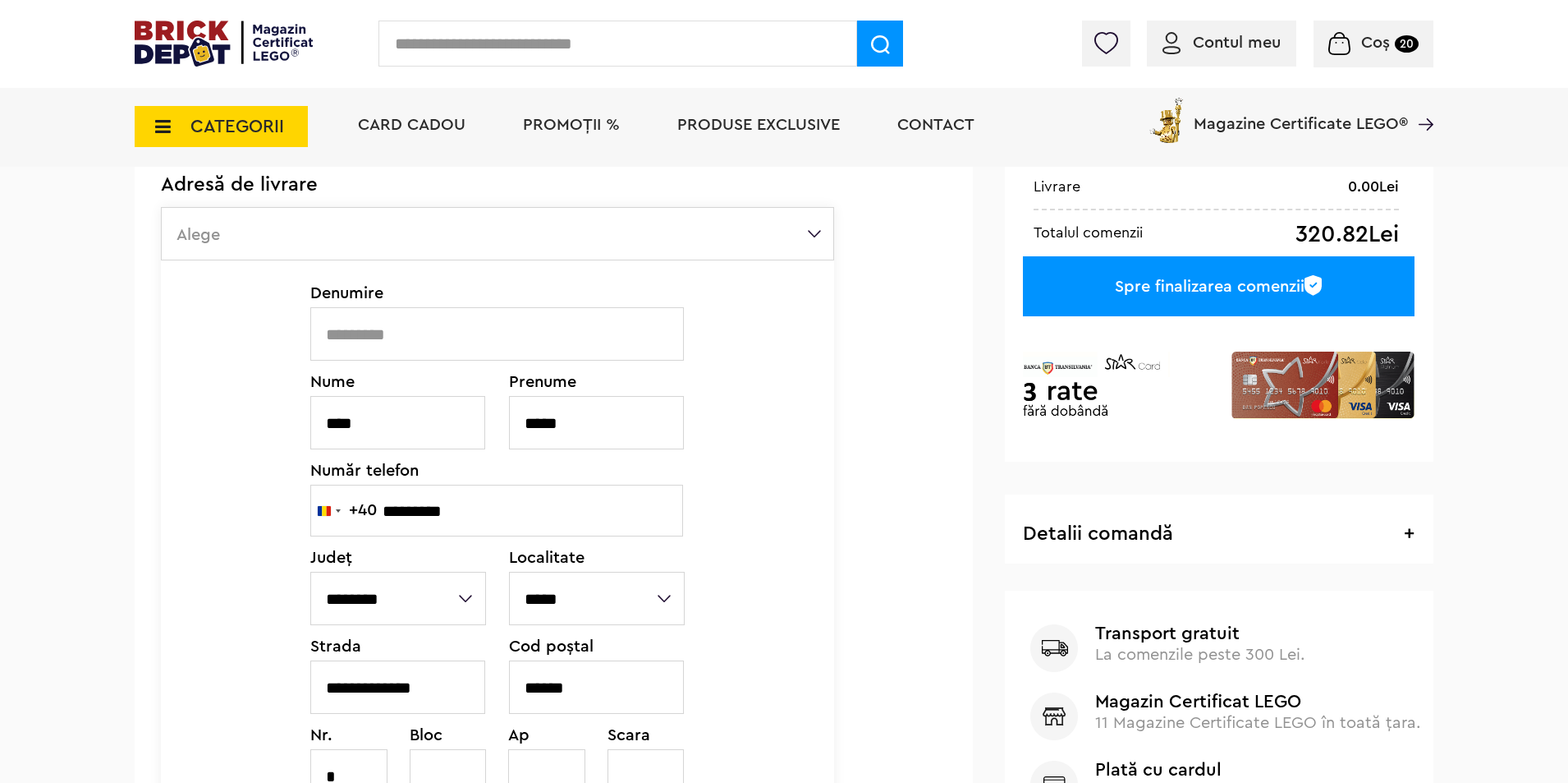
click at [489, 326] on input "text" at bounding box center [496, 334] width 373 height 53
click at [813, 241] on label "Alege" at bounding box center [497, 234] width 673 height 53
click at [390, 333] on input "text" at bounding box center [496, 334] width 373 height 53
type input "*****"
click at [688, 441] on div "Nu ai nici o adresă de livrare. + Adaugă adresă nouă Denumire ***** Nume **** P…" at bounding box center [497, 577] width 673 height 634
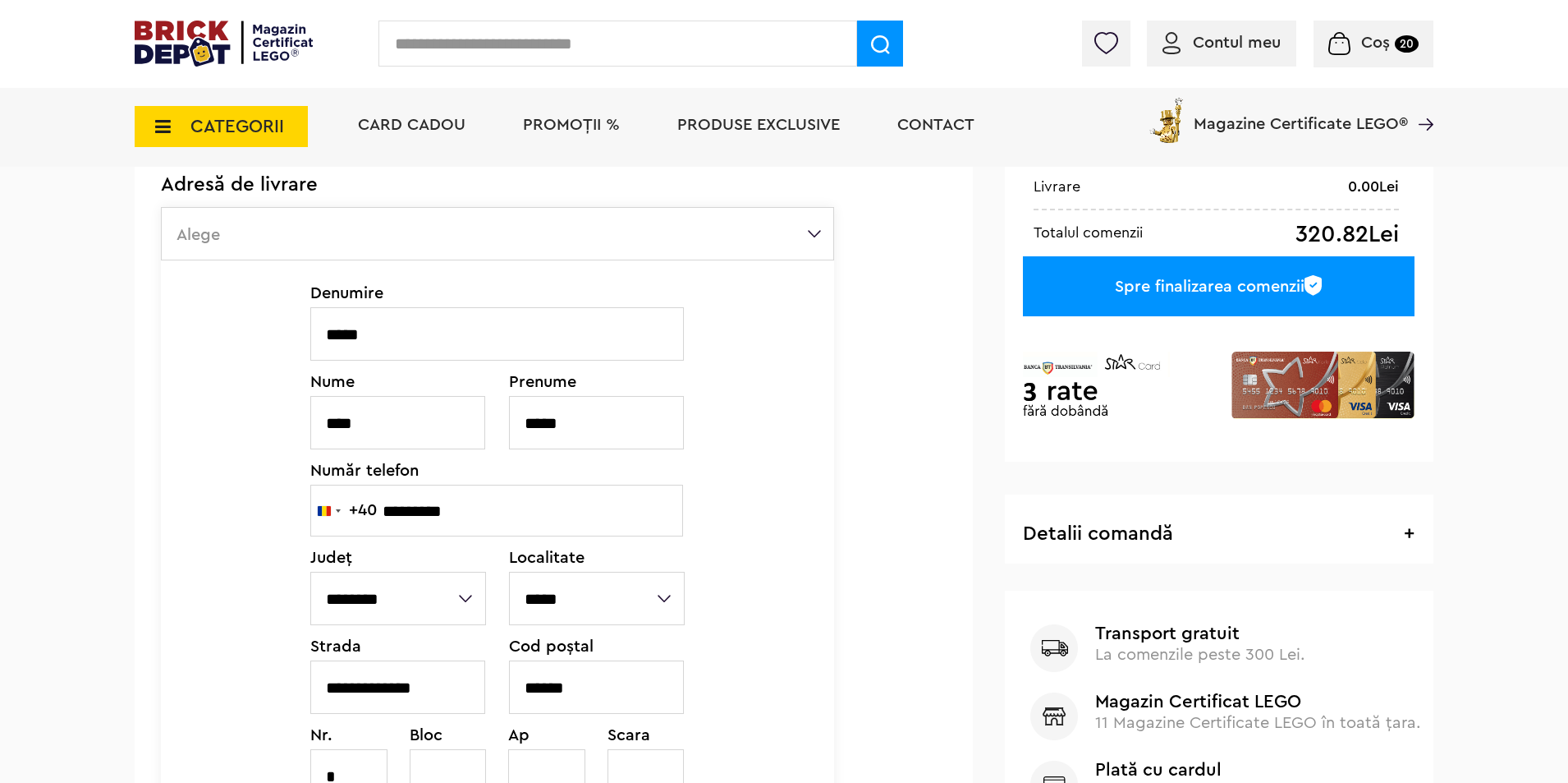
click at [651, 417] on input "*****" at bounding box center [596, 423] width 175 height 53
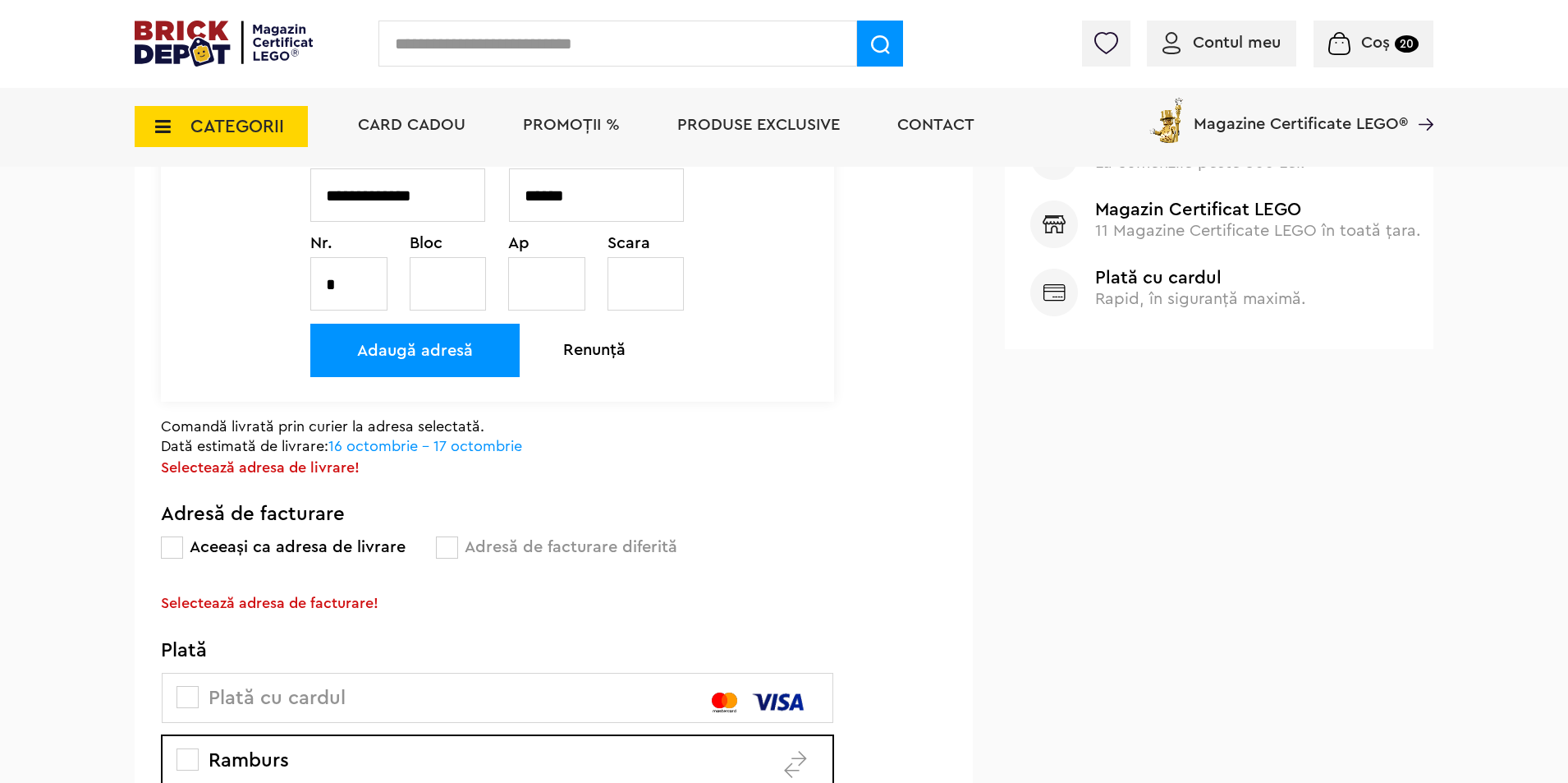
scroll to position [740, 0]
click at [389, 349] on div "Adaugă adresă" at bounding box center [414, 349] width 209 height 53
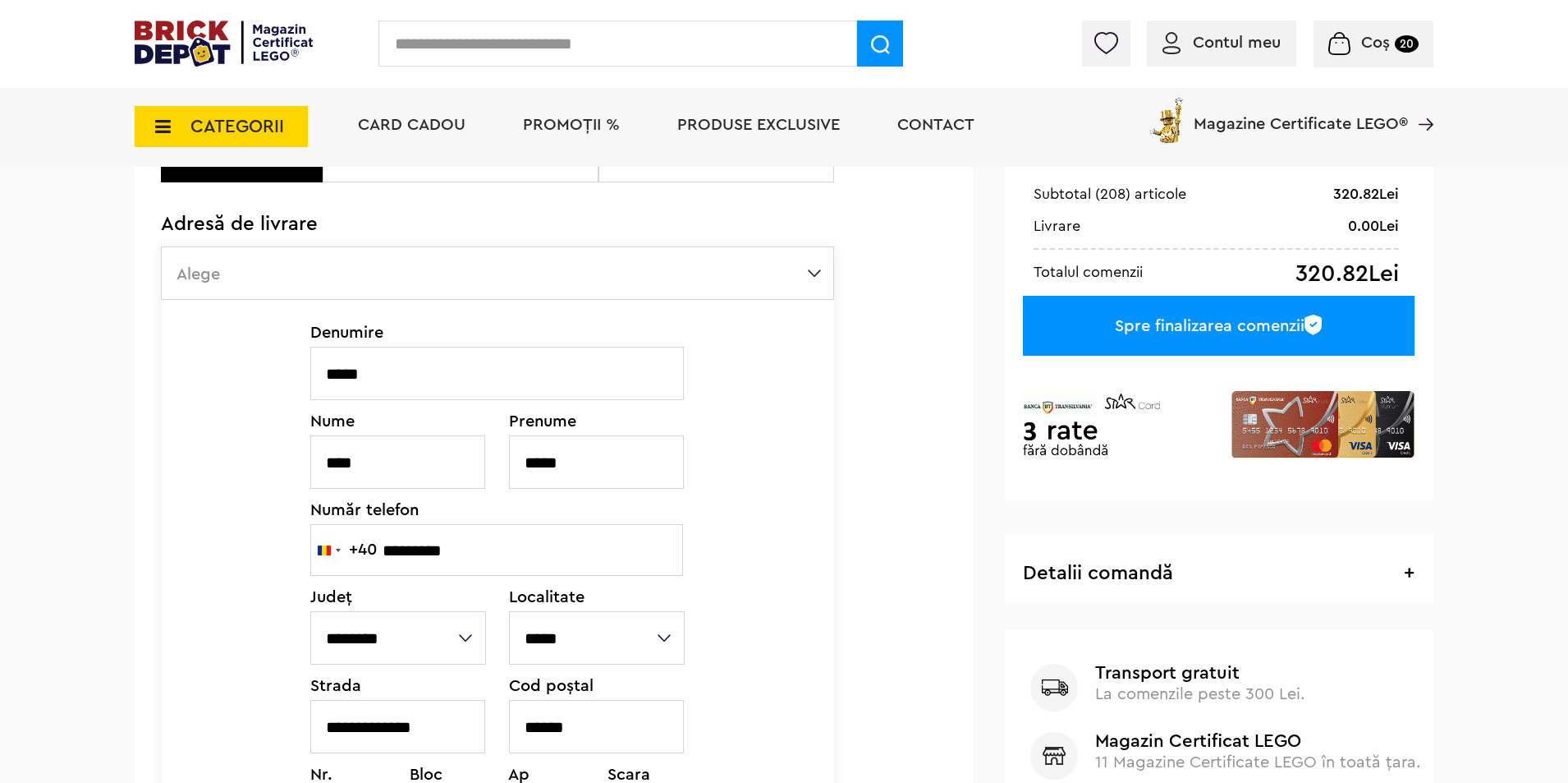
scroll to position [480, 0]
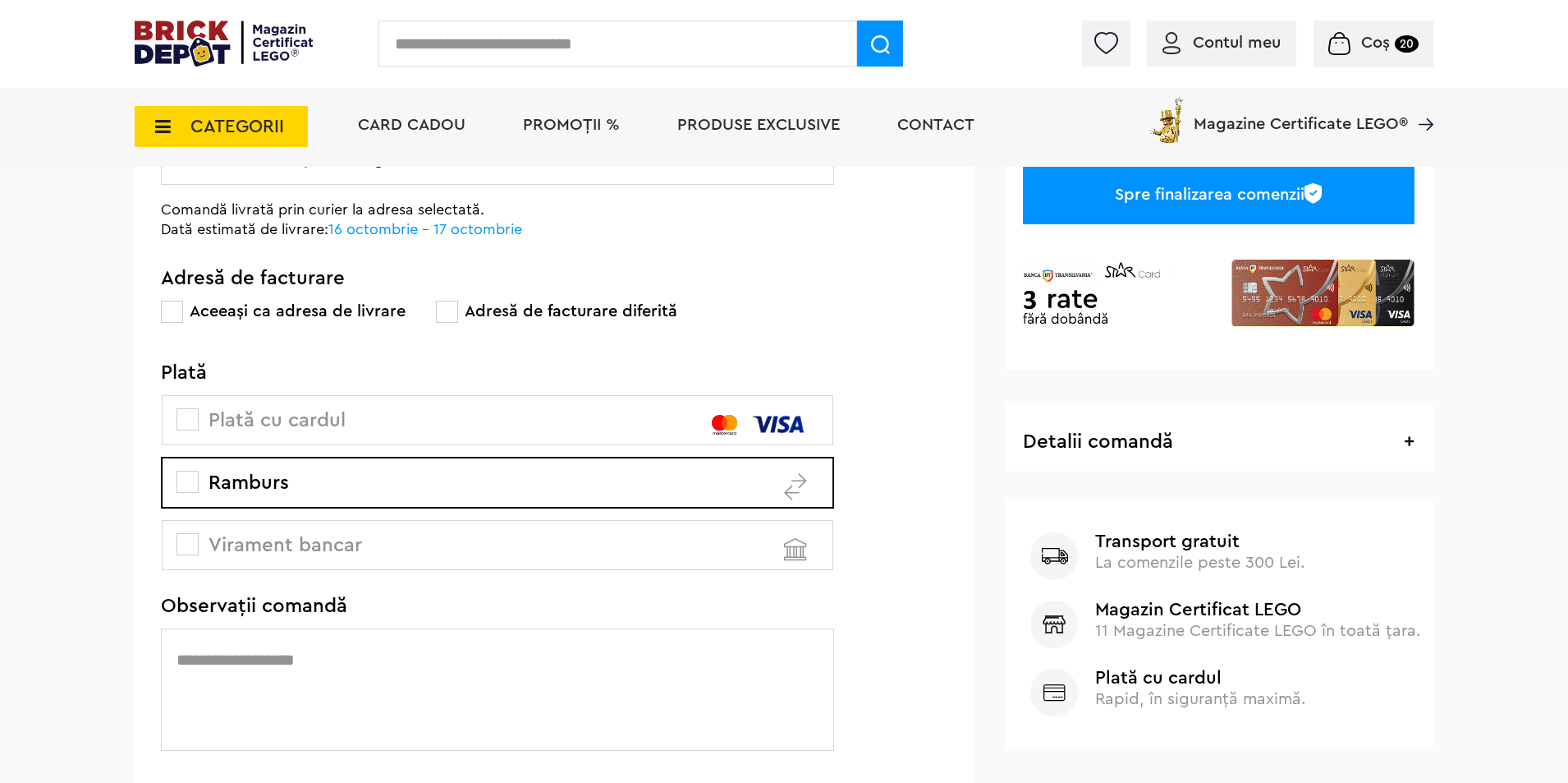
scroll to position [82, 0]
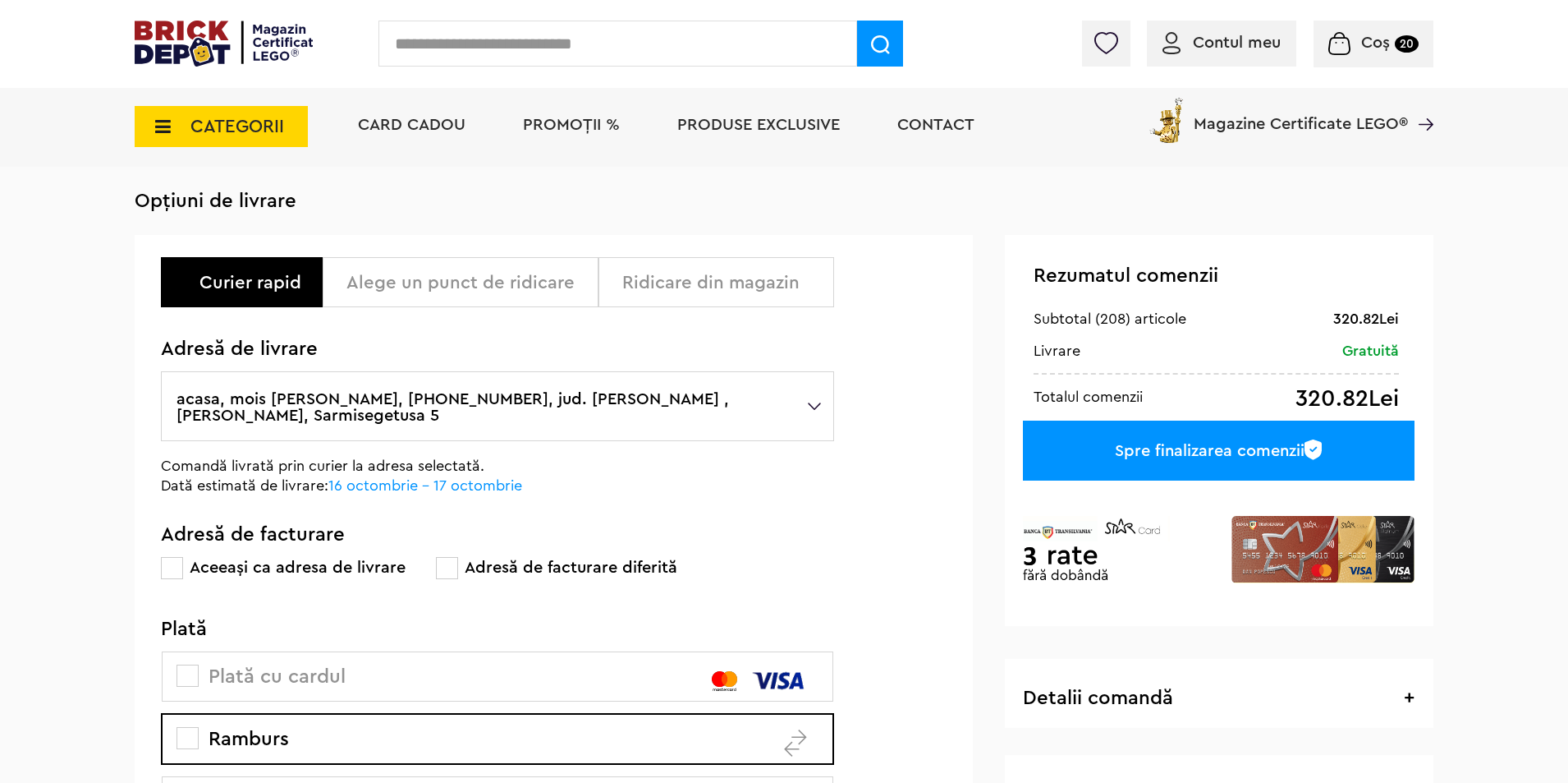
click at [1148, 444] on div "Spre finalizarea comenzii" at bounding box center [1218, 450] width 391 height 60
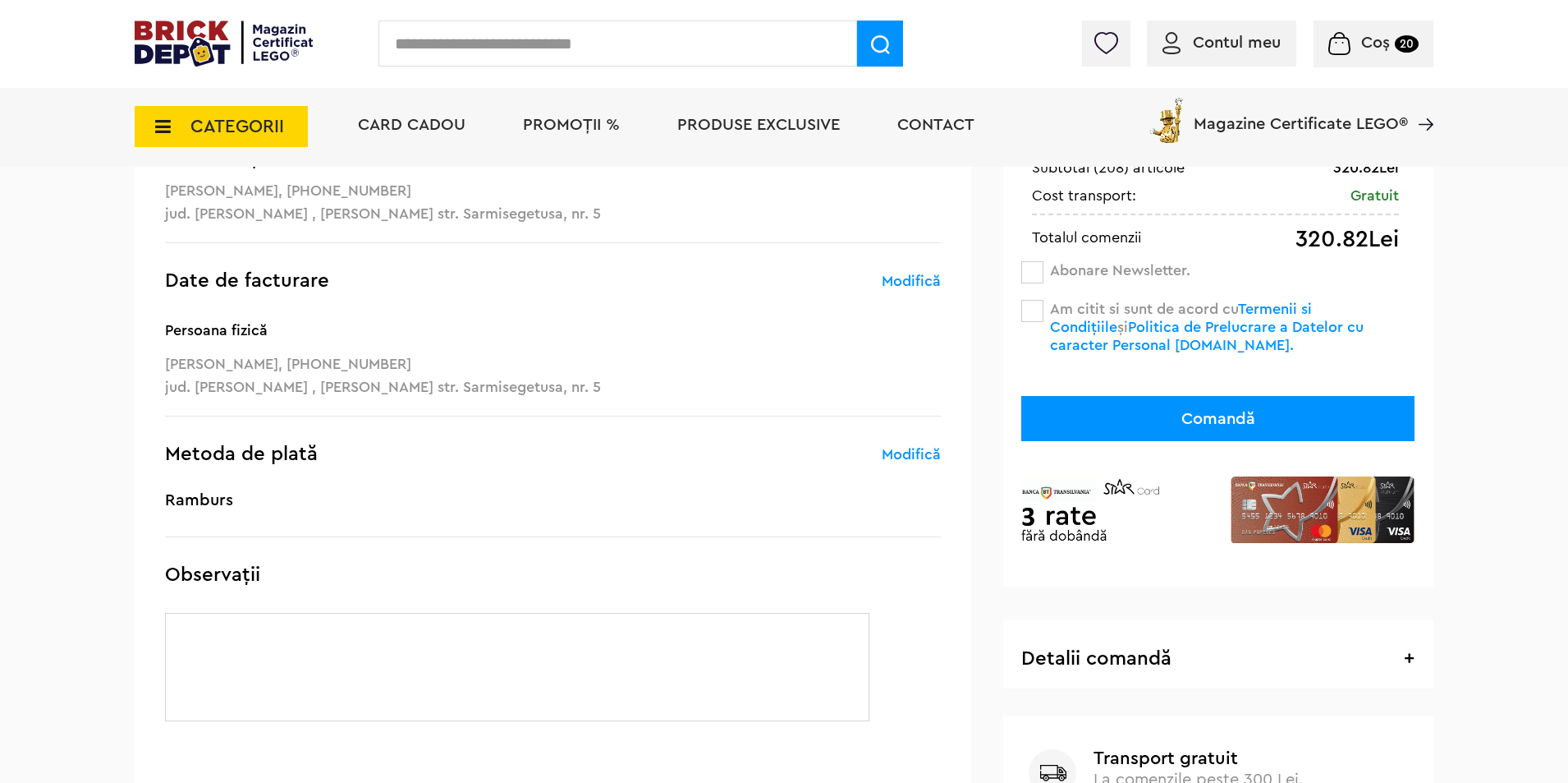
scroll to position [247, 0]
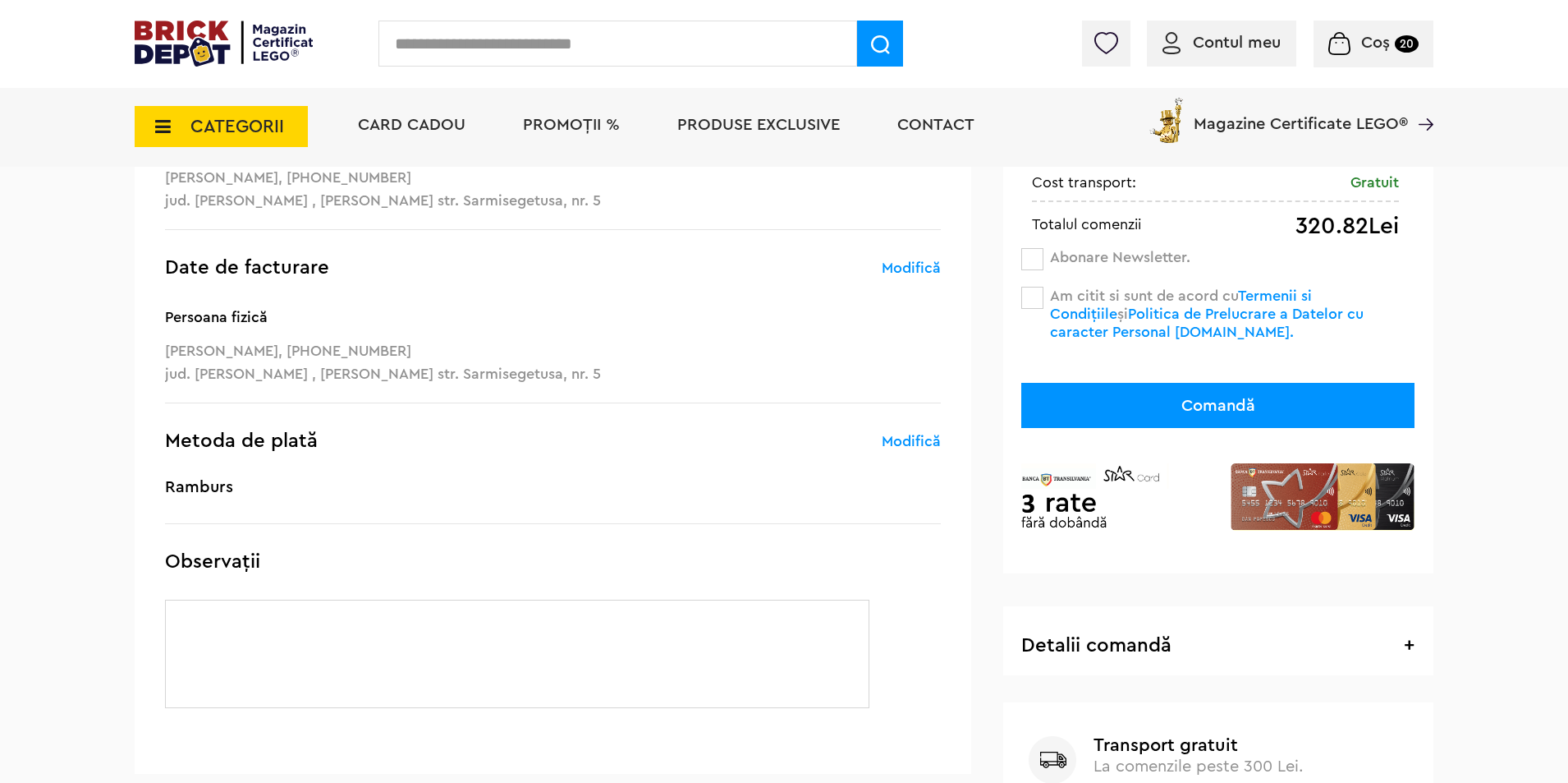
click at [273, 478] on h5 "Ramburs" at bounding box center [553, 486] width 776 height 16
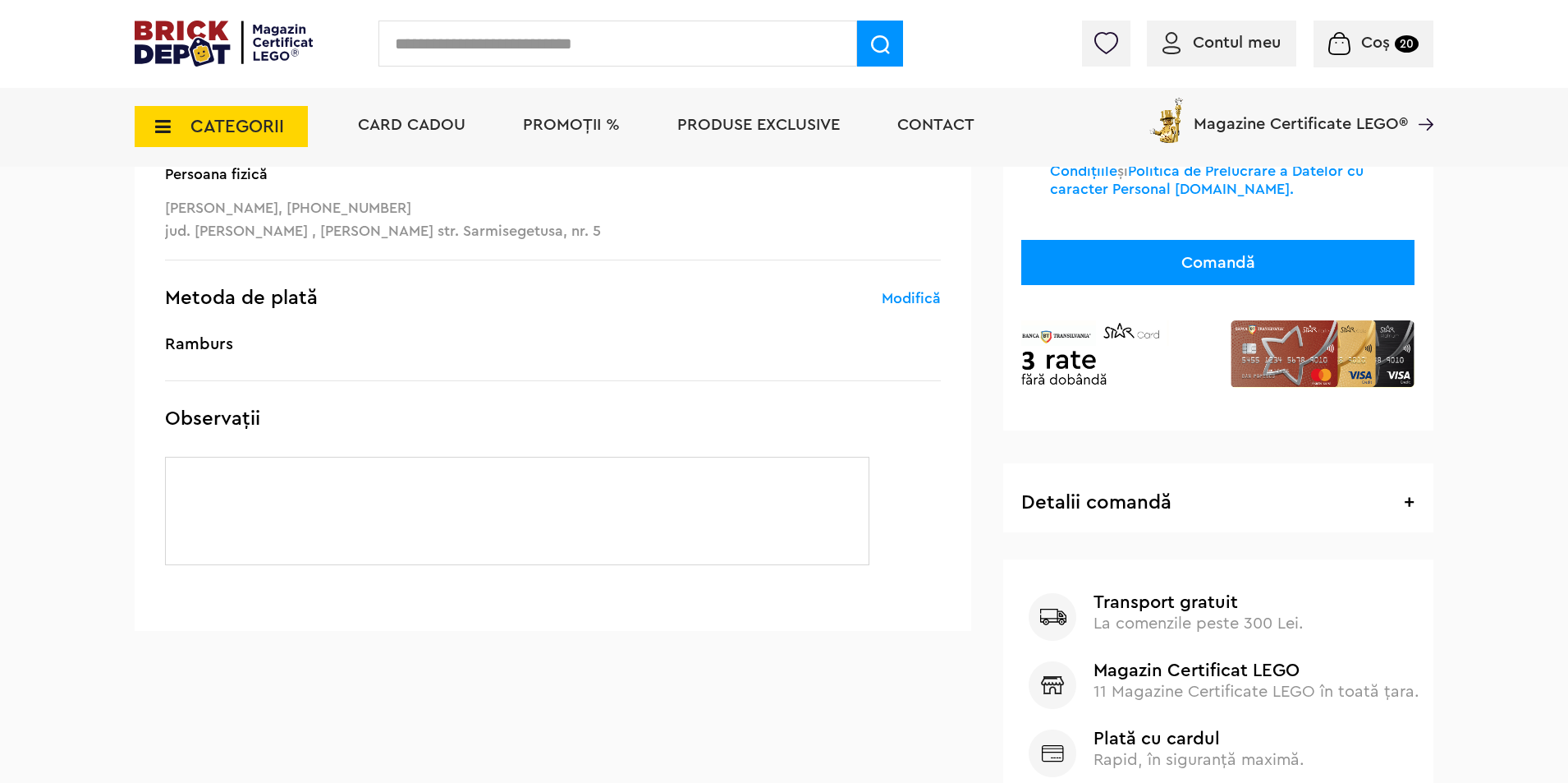
scroll to position [493, 0]
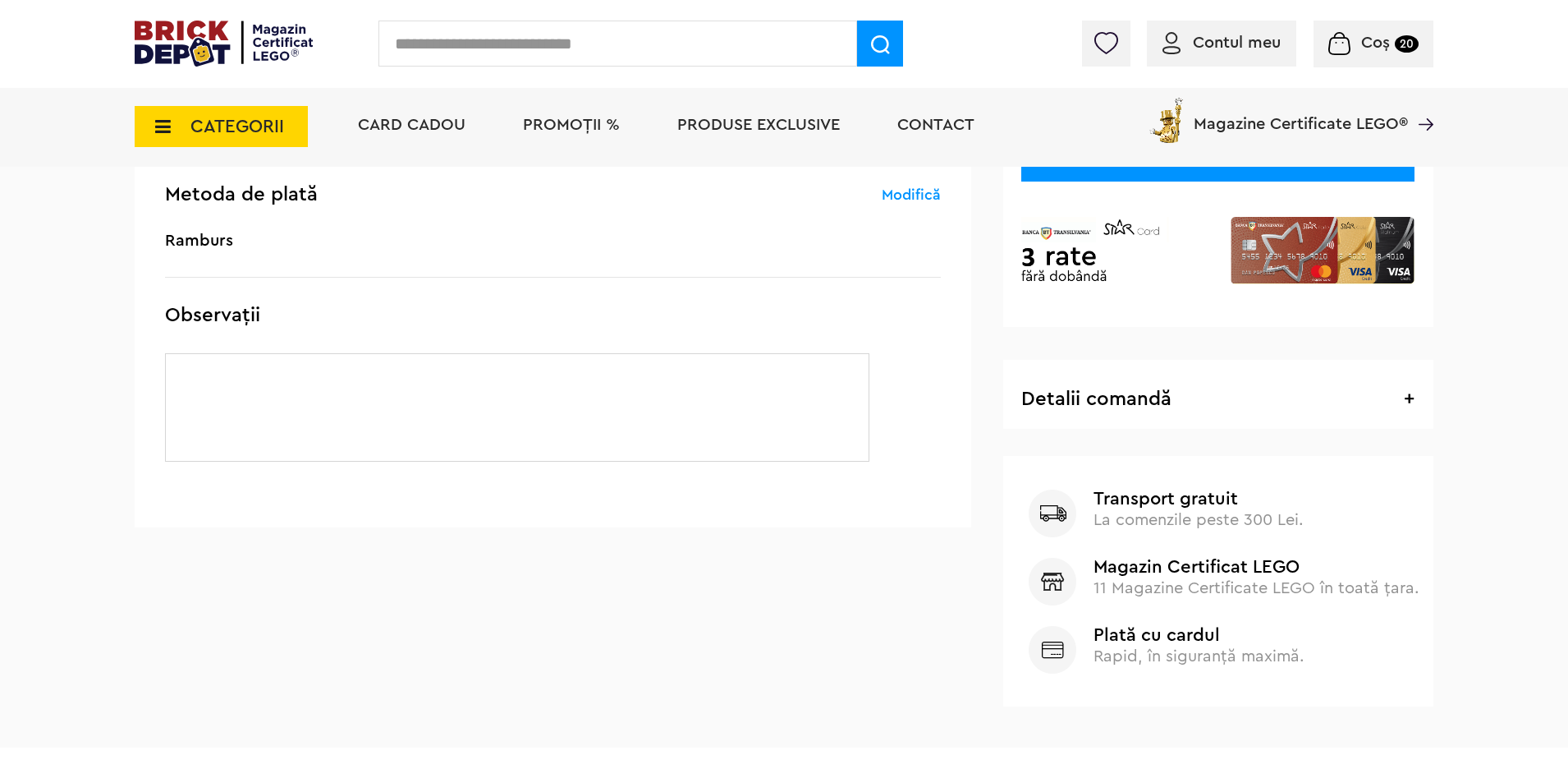
click at [309, 344] on div "Observații" at bounding box center [553, 383] width 776 height 156
click at [309, 399] on textarea at bounding box center [517, 408] width 704 height 109
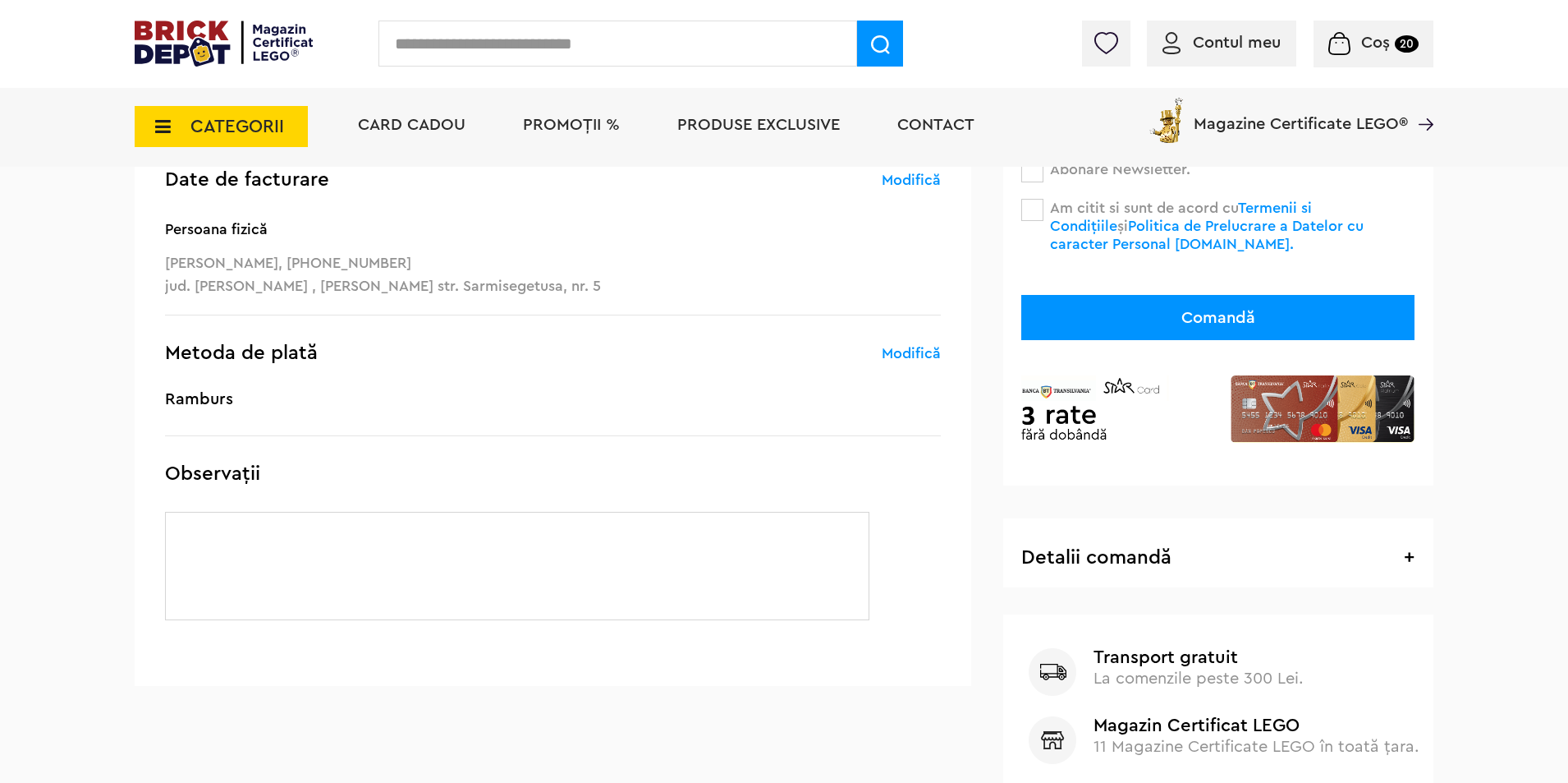
scroll to position [82, 0]
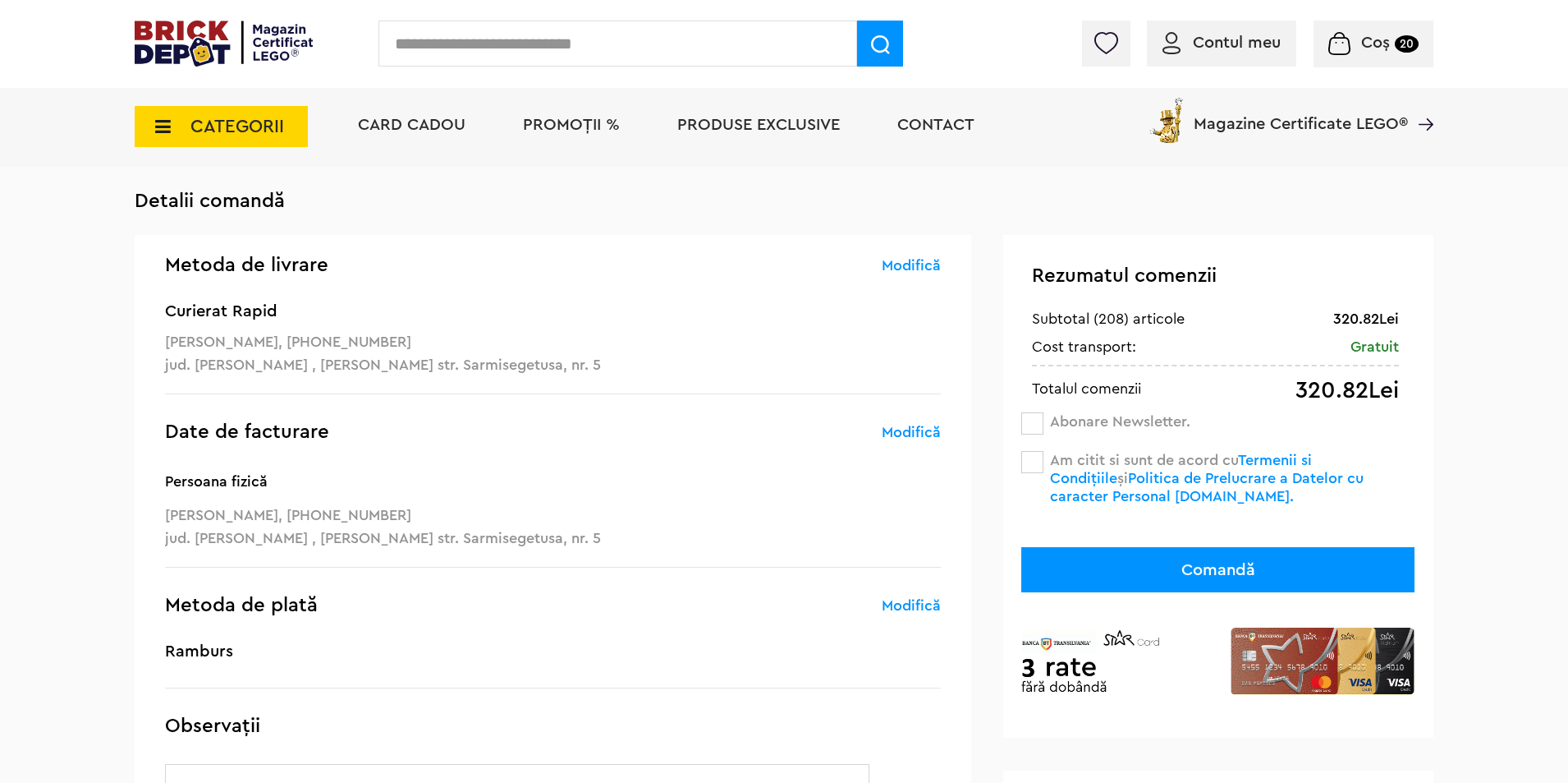
click at [1034, 460] on span at bounding box center [1032, 461] width 22 height 22
click at [1036, 458] on span at bounding box center [1032, 461] width 22 height 22
click at [1120, 566] on button "Comandă" at bounding box center [1218, 570] width 393 height 45
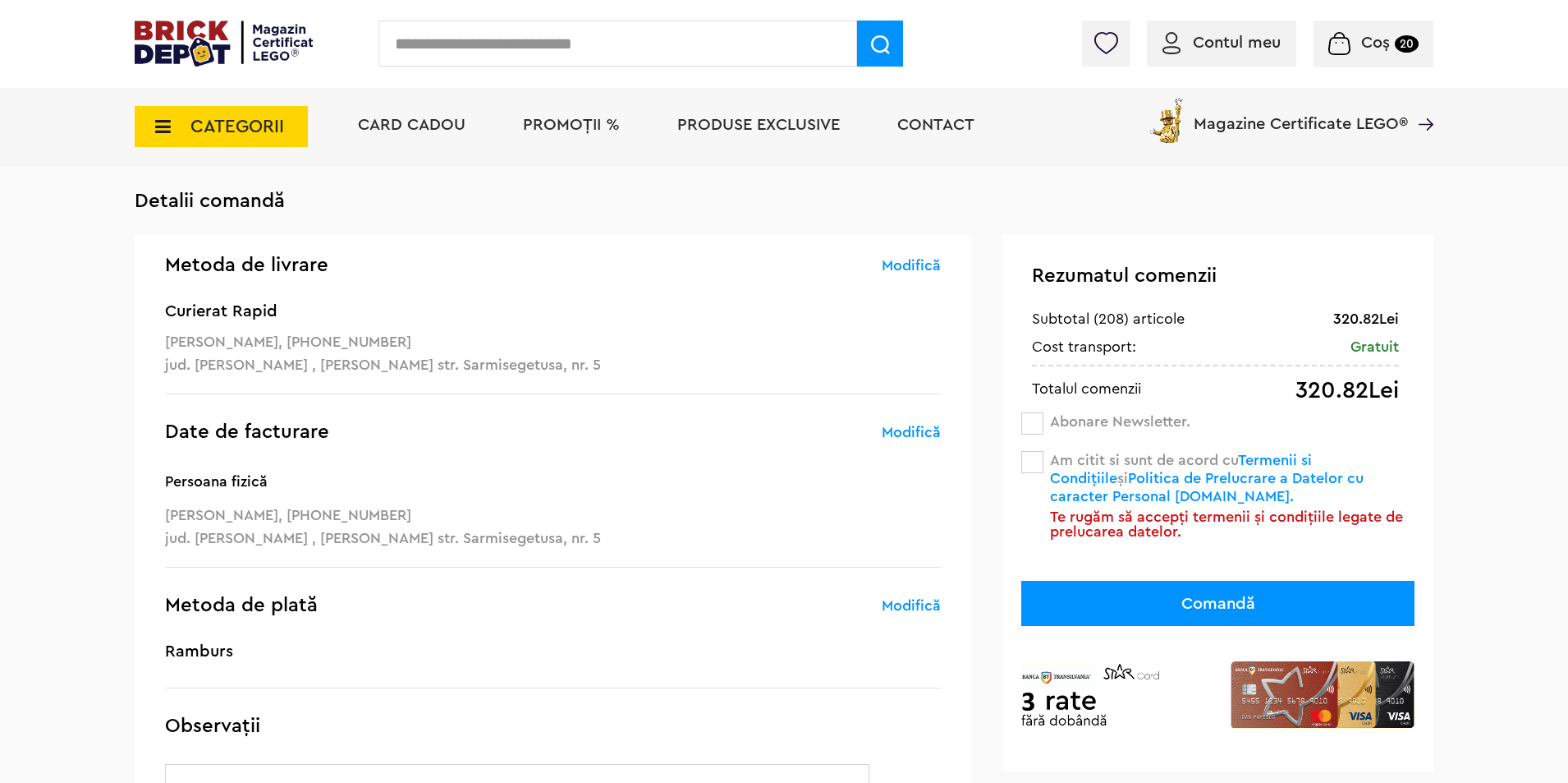
click at [1040, 449] on div "Rezumatul comenzii 320.82Lei Subtotal (208) articole Gratuit Cost transport: 32…" at bounding box center [1217, 502] width 430 height 536
click at [1041, 457] on span at bounding box center [1032, 461] width 22 height 22
click at [1158, 601] on button "Comandă" at bounding box center [1218, 603] width 393 height 45
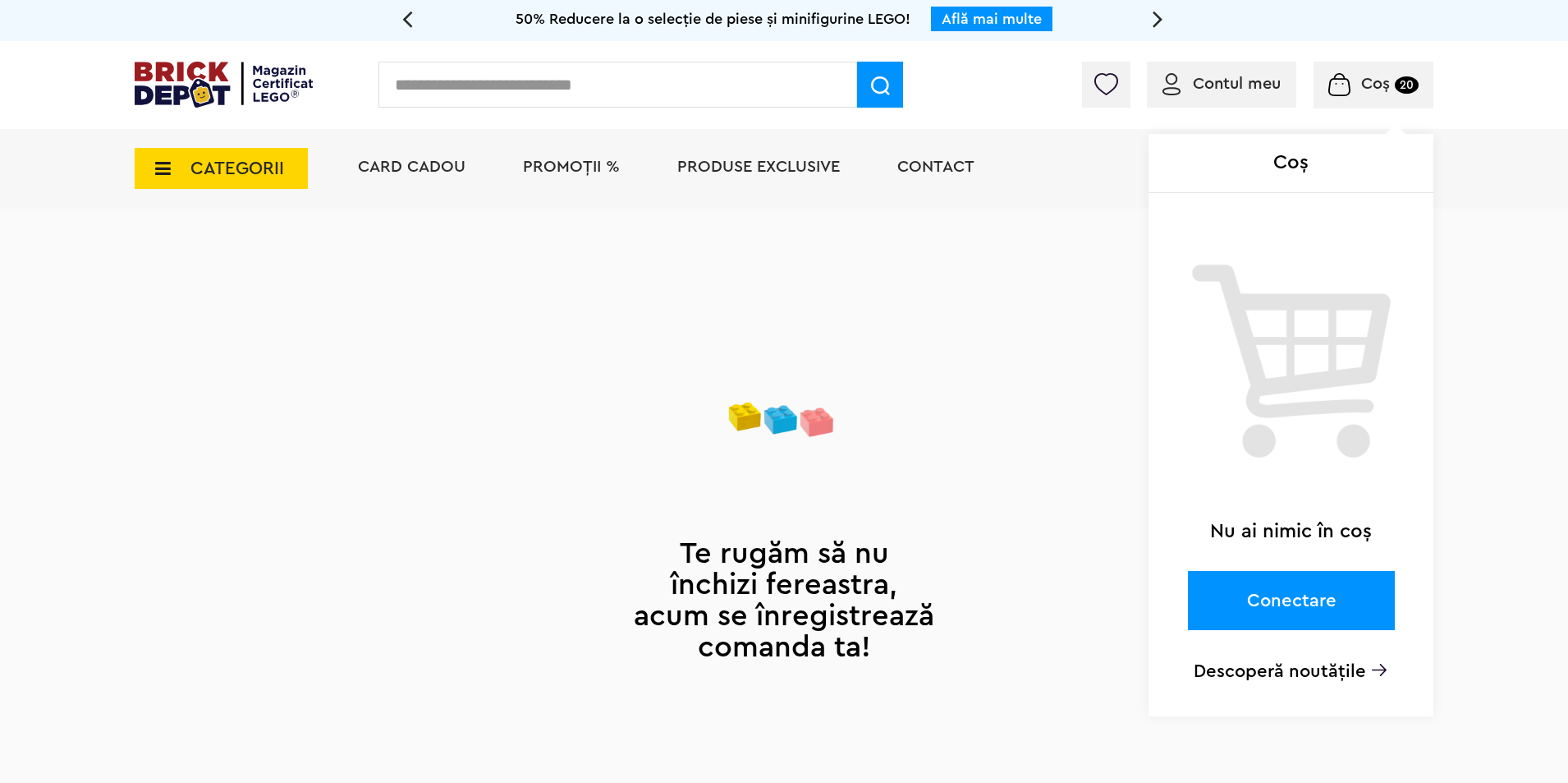
click at [1355, 85] on span "Coș 20" at bounding box center [1372, 83] width 90 height 16
